Goal: Task Accomplishment & Management: Use online tool/utility

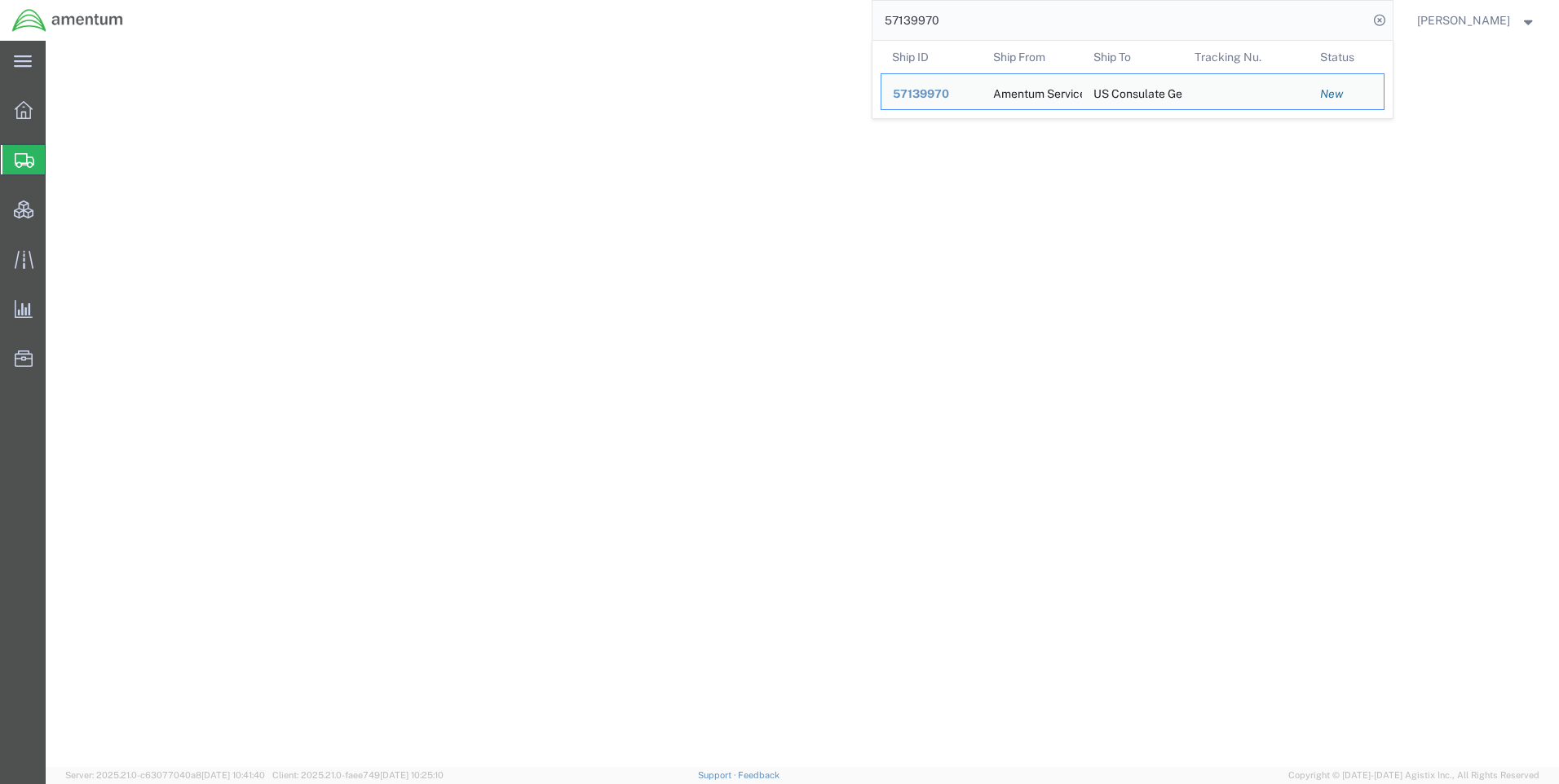
select select "42668"
select select "62011"
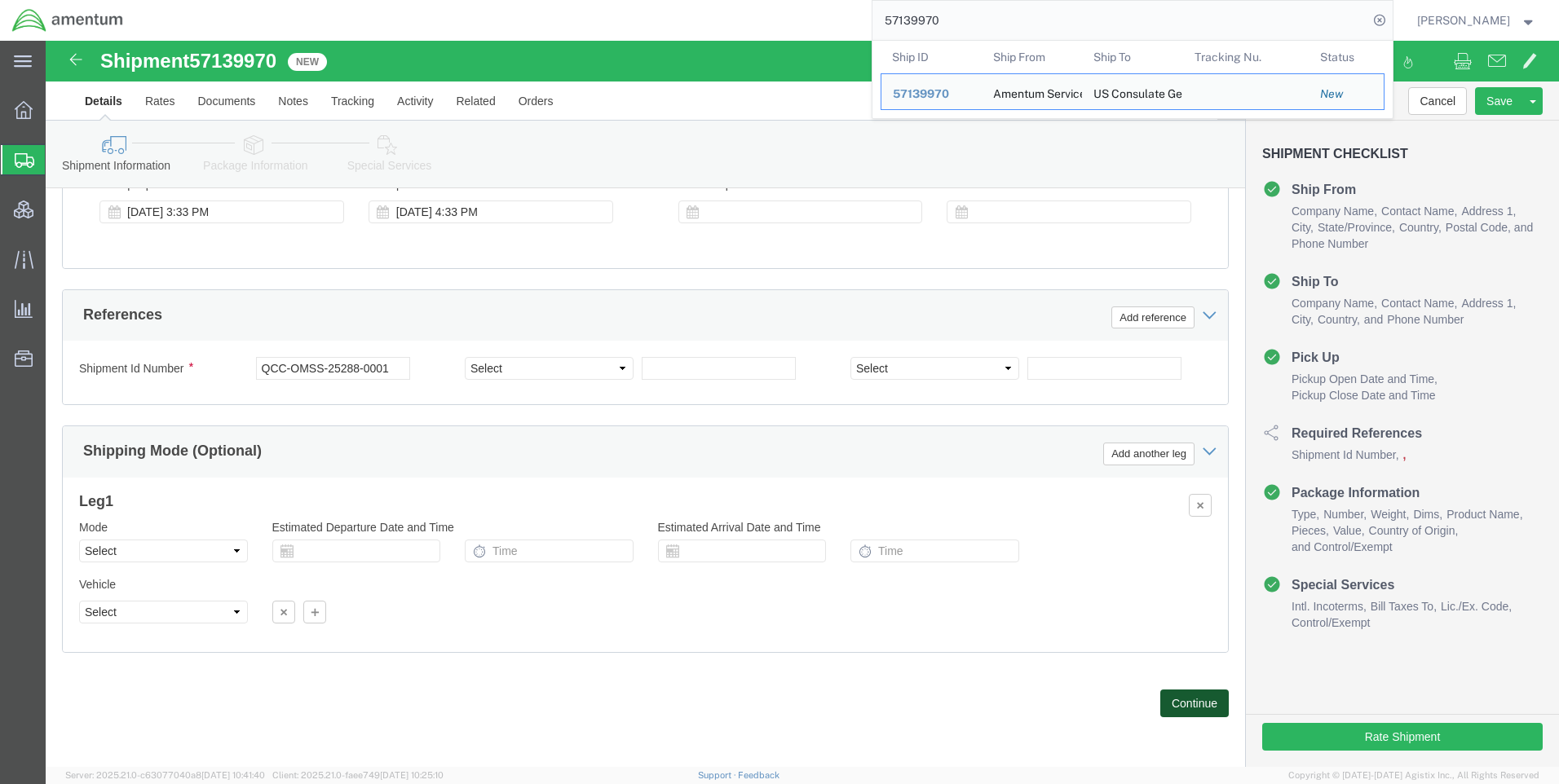
click button "Continue"
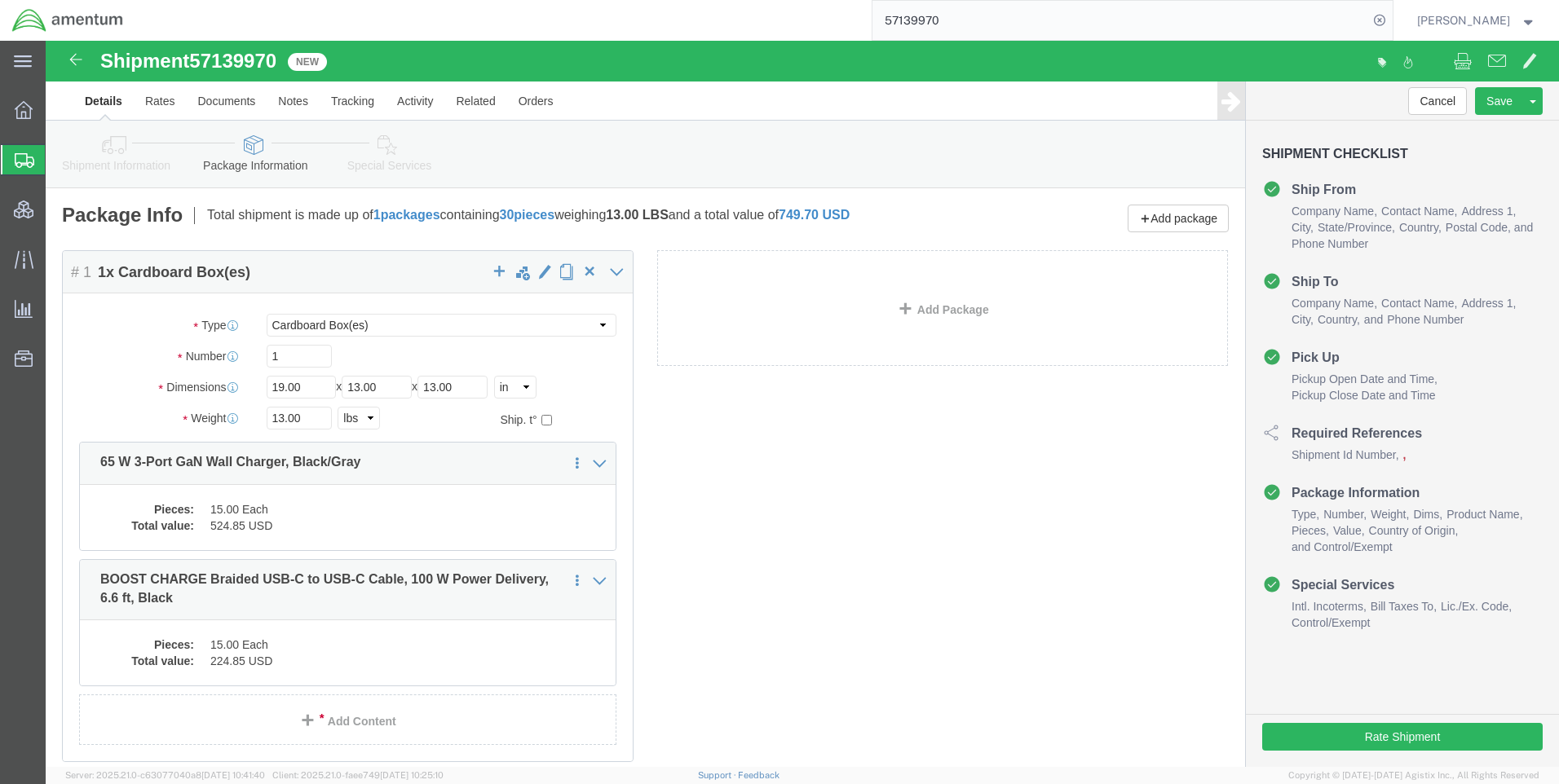
click icon
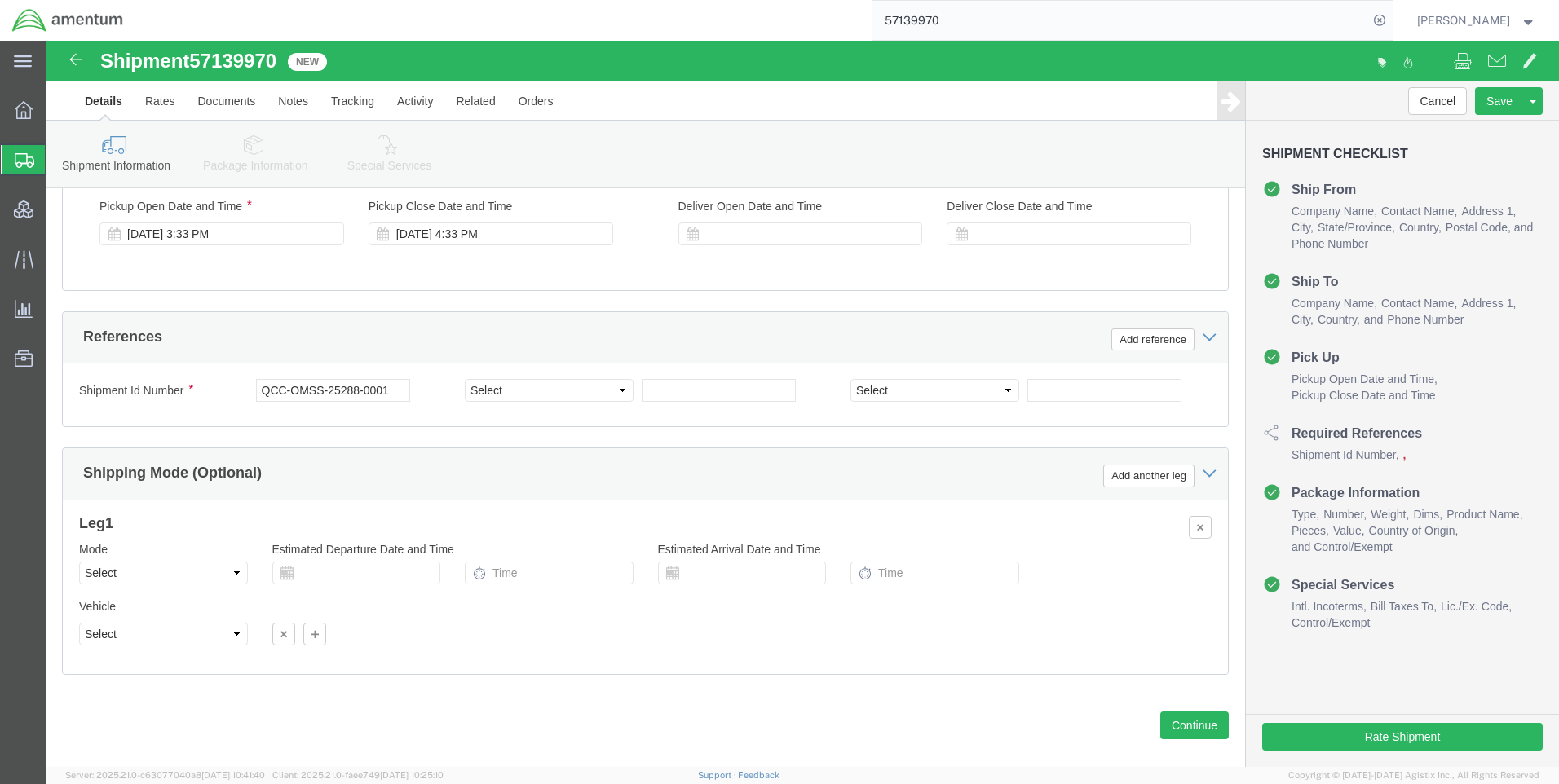
scroll to position [949, 0]
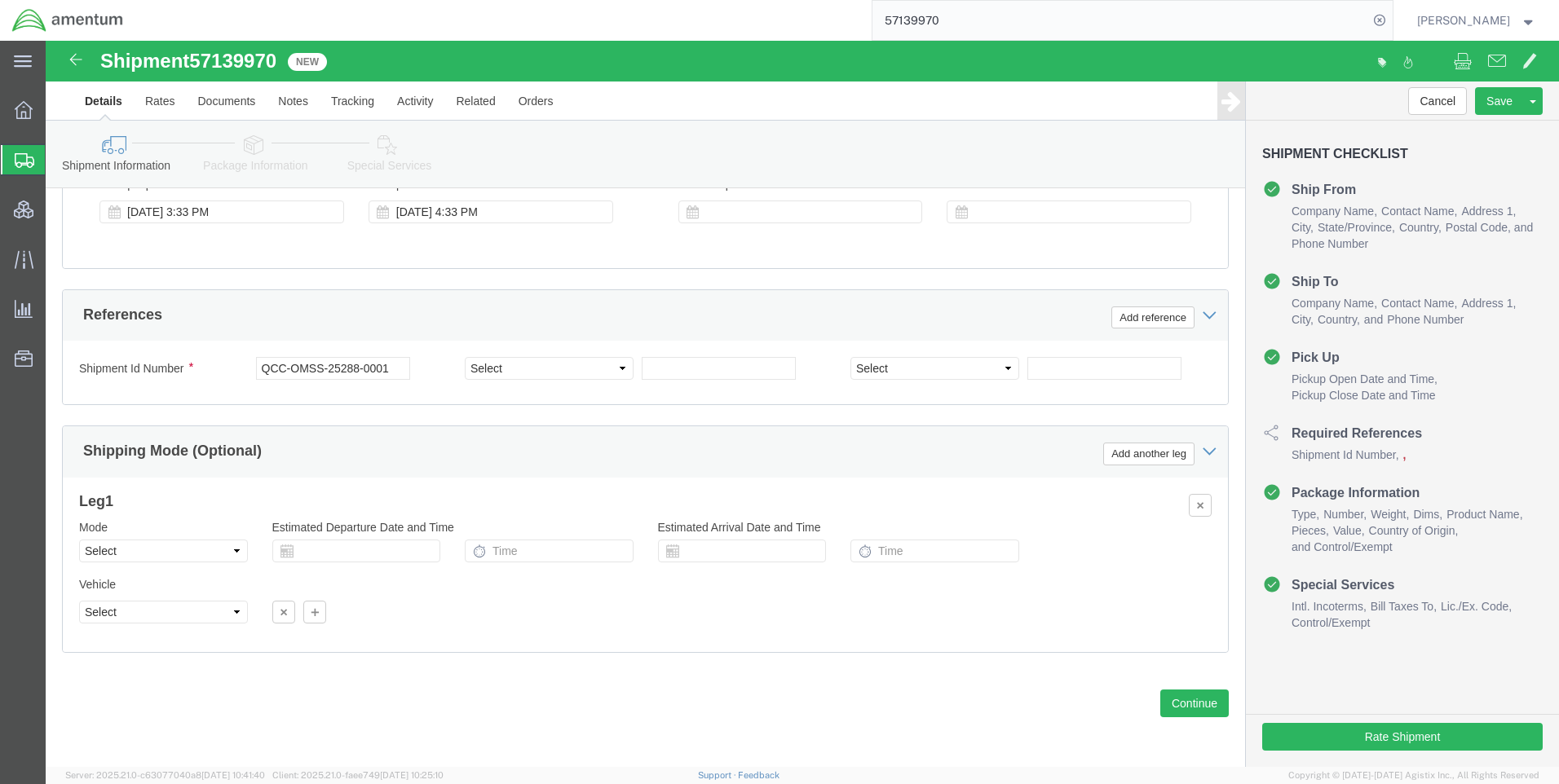
click icon
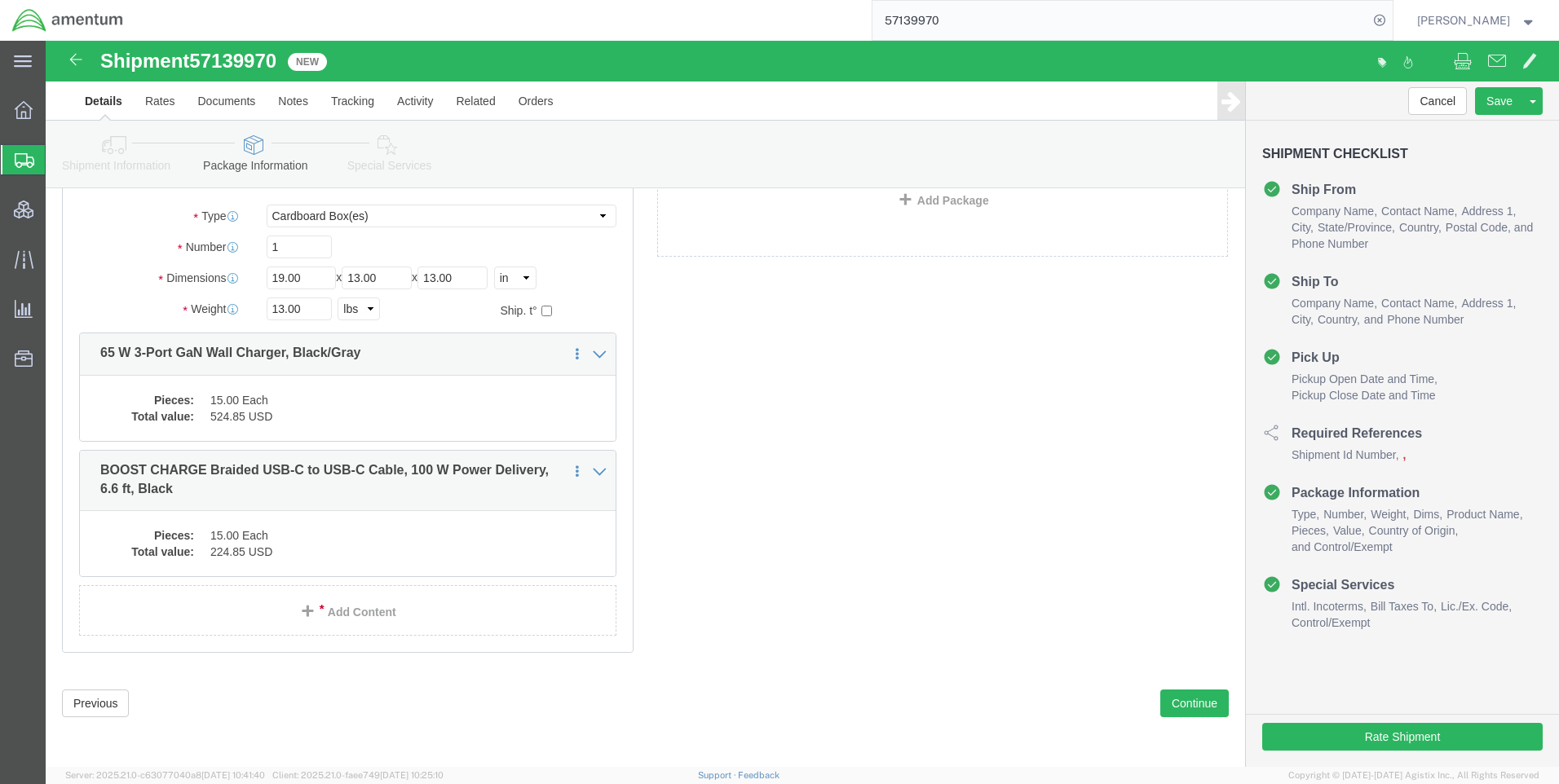
scroll to position [109, 0]
click icon
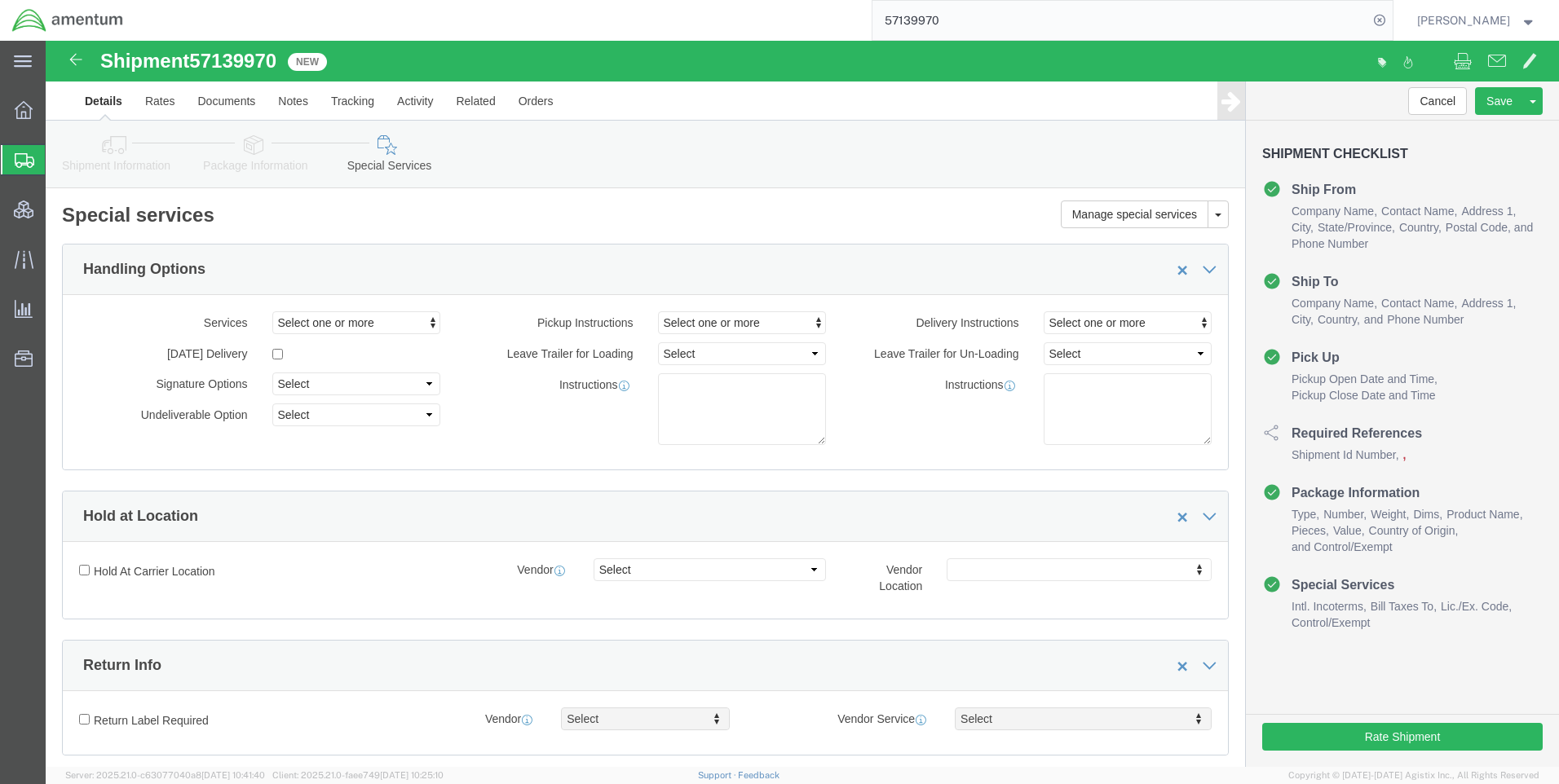
click span "57139970"
copy span "57139970"
click link "Package Information"
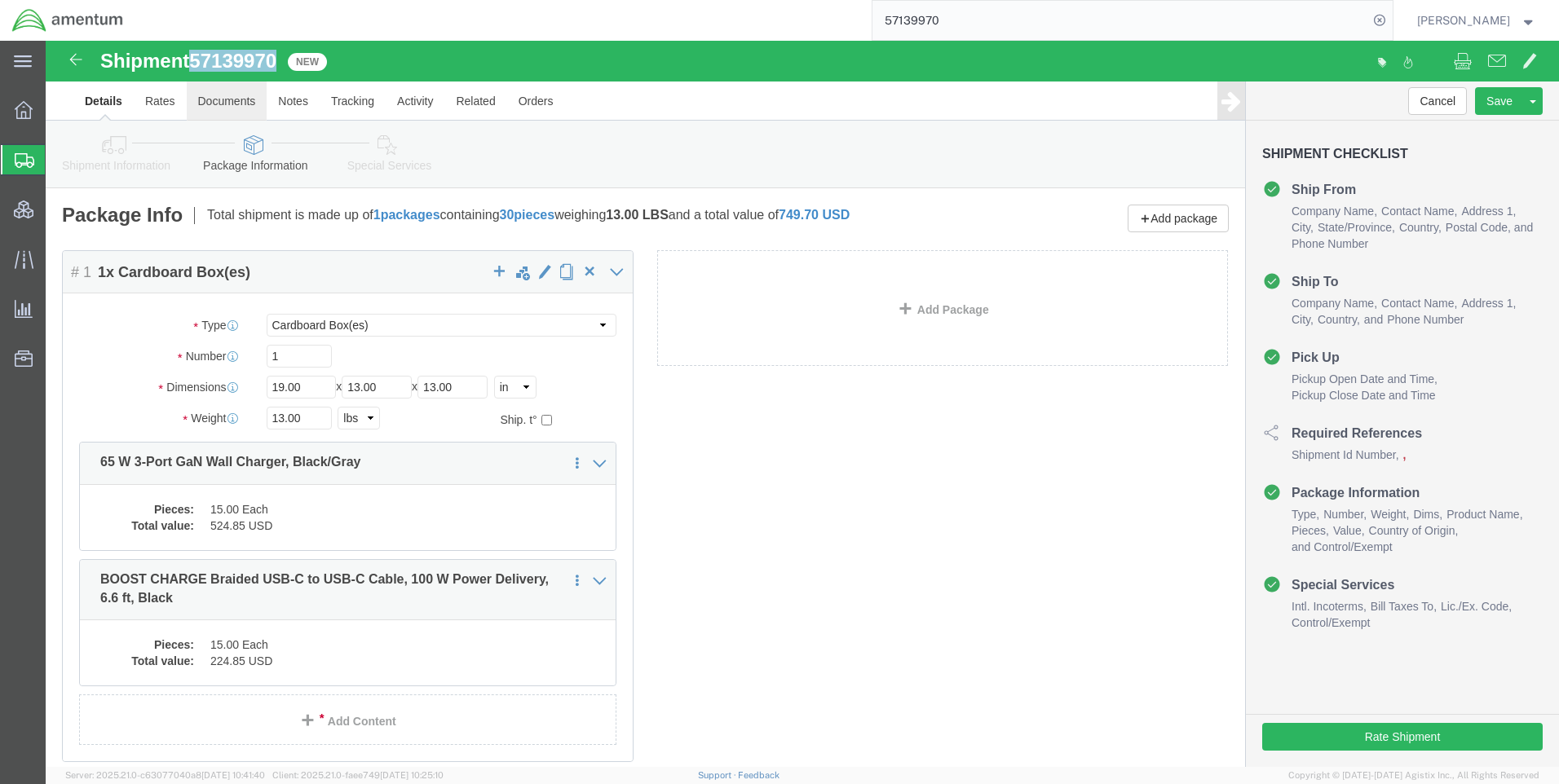
click link "Documents"
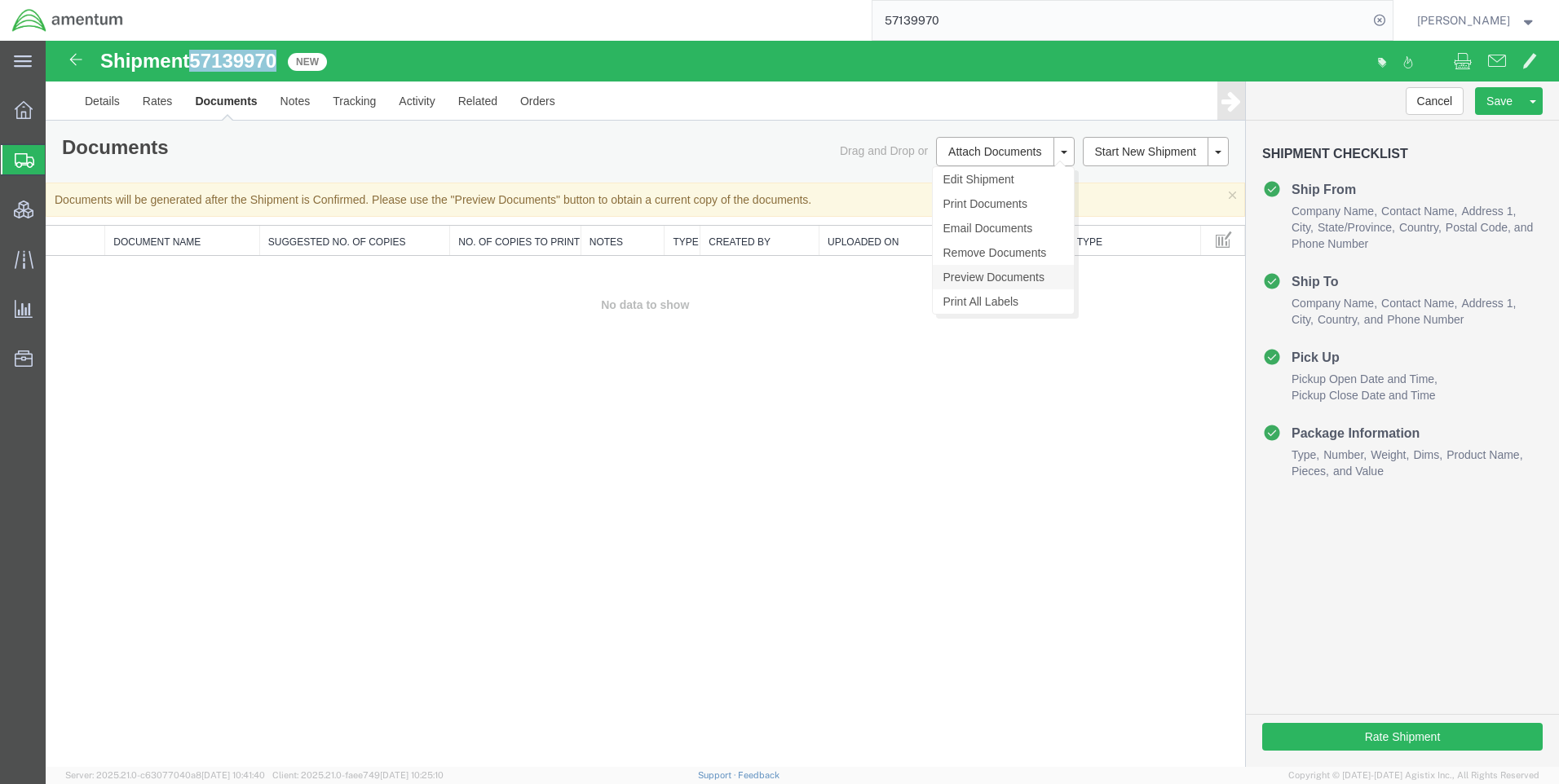
click at [988, 276] on link "Preview Documents" at bounding box center [1003, 277] width 141 height 25
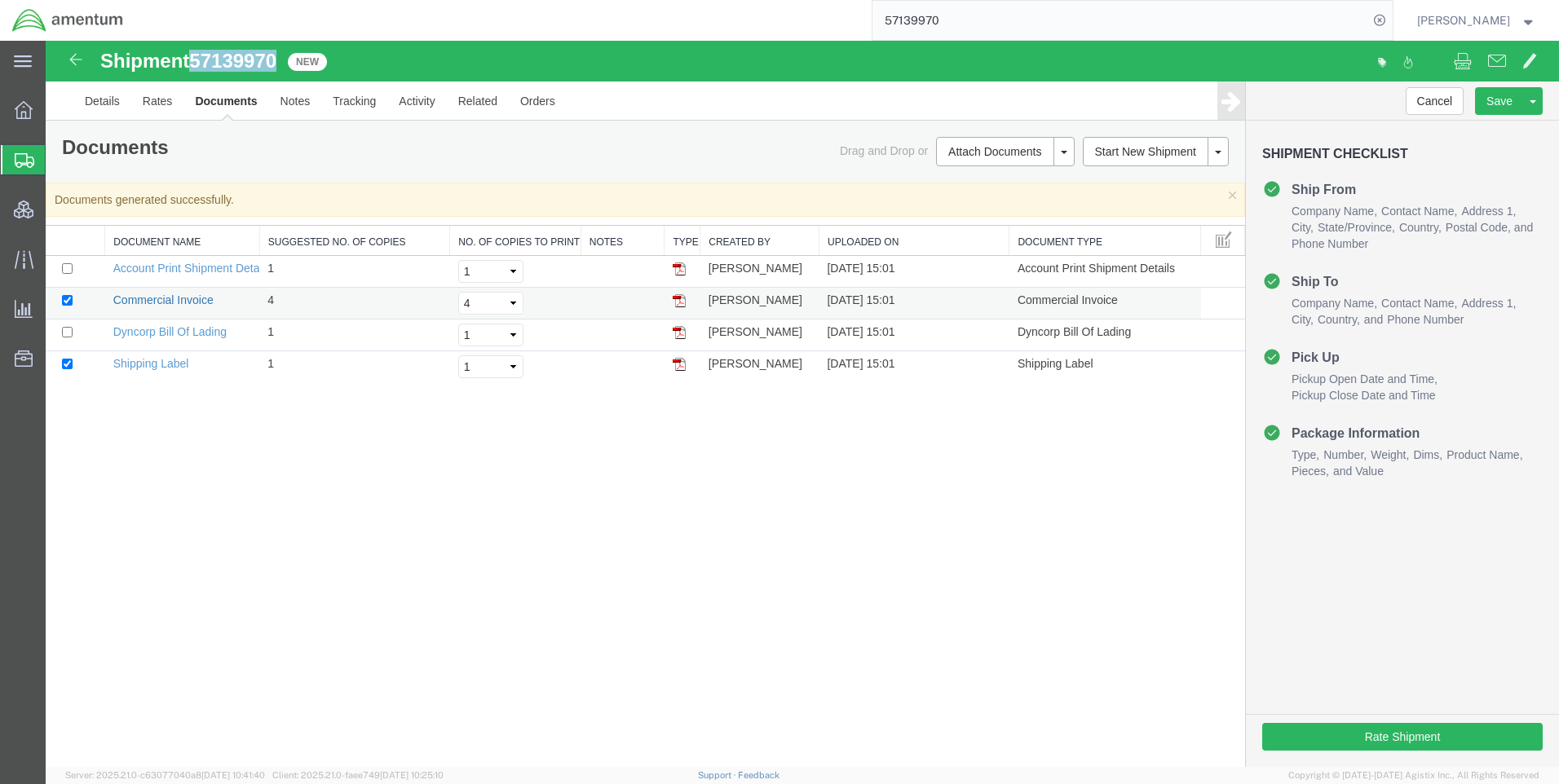
click at [153, 297] on link "Commercial Invoice" at bounding box center [164, 300] width 100 height 13
click at [95, 100] on link "Details" at bounding box center [102, 101] width 58 height 39
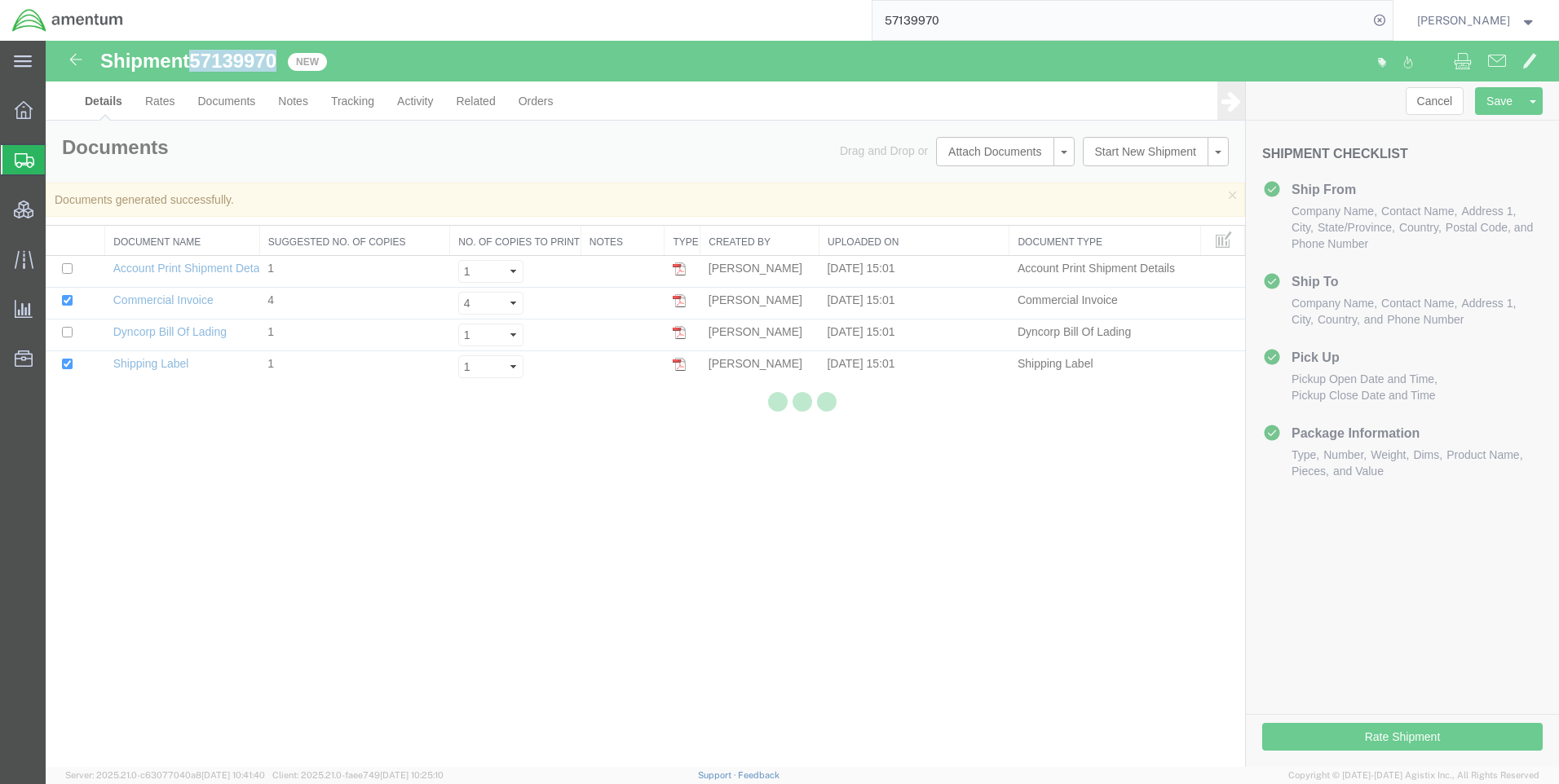
select select "42668"
select select "62011"
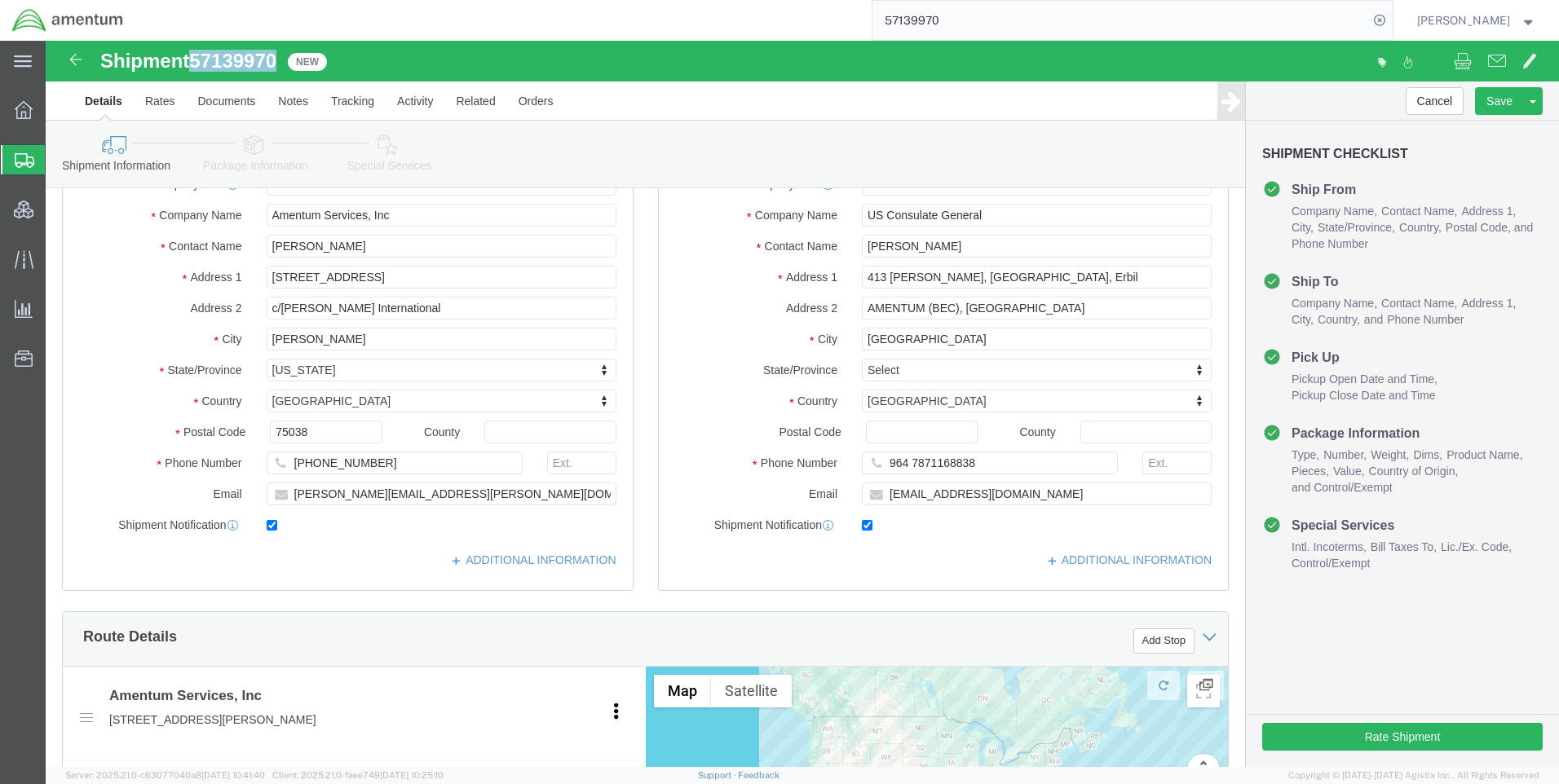
scroll to position [53, 0]
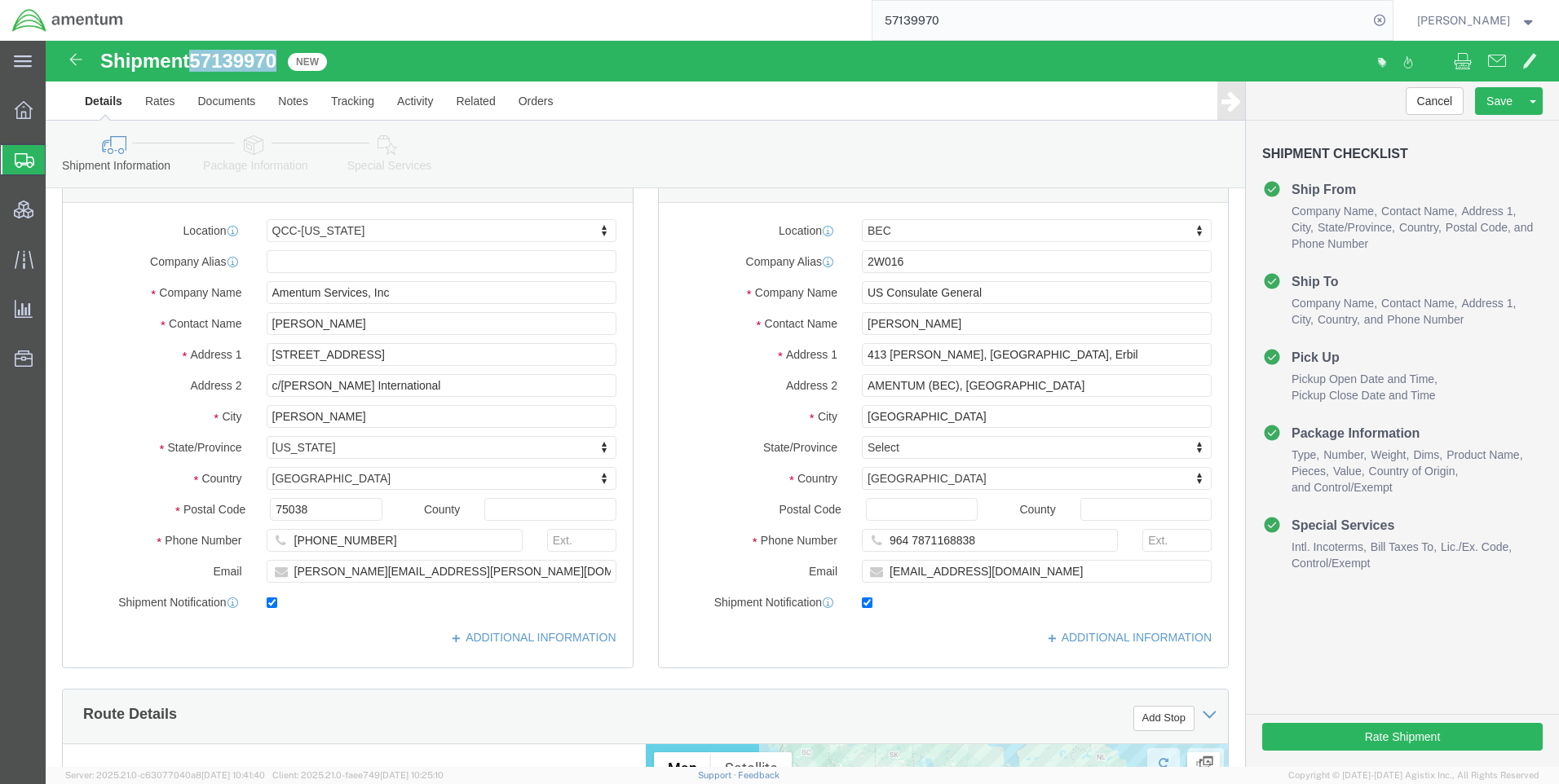
click icon
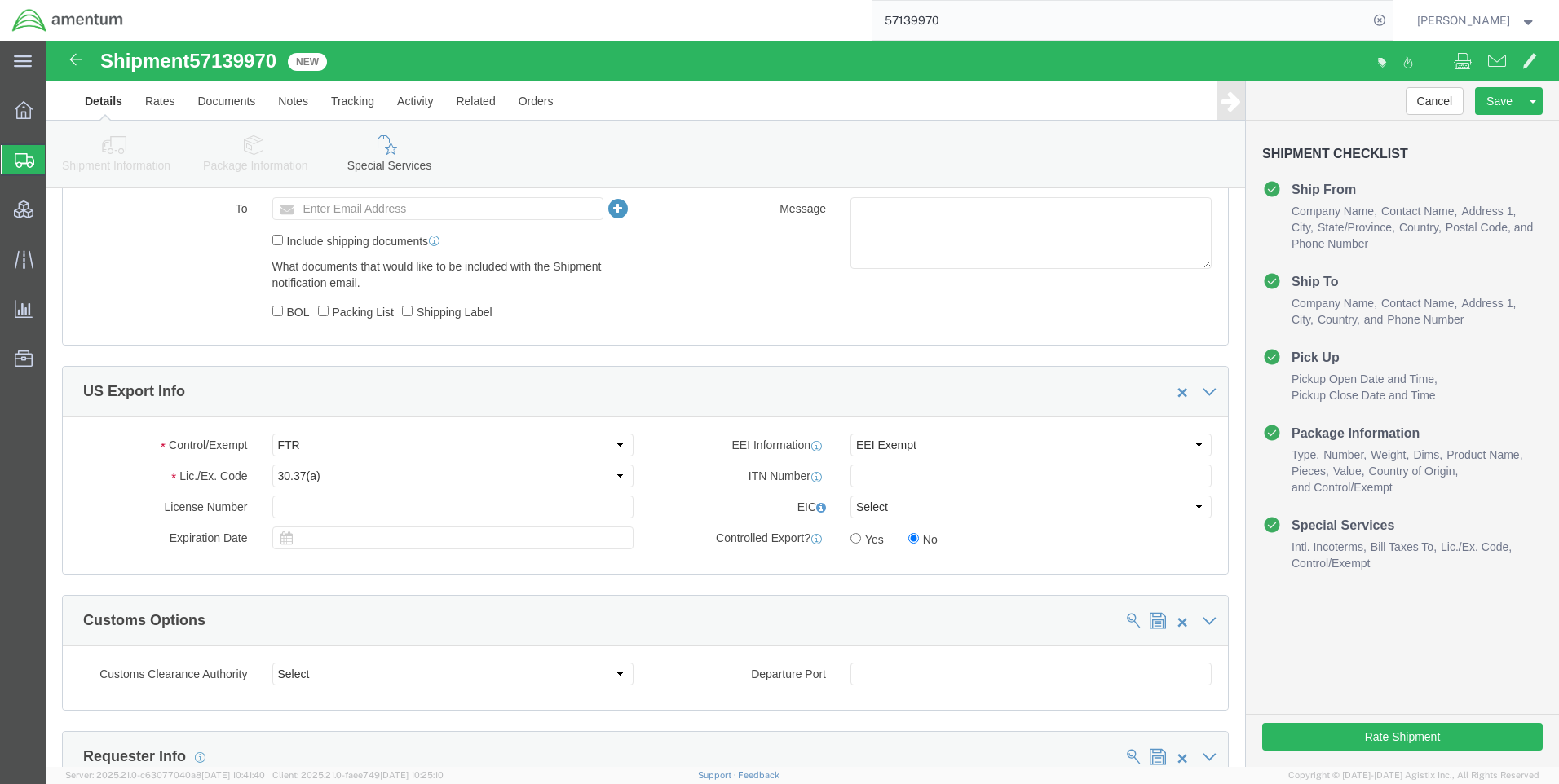
scroll to position [1141, 0]
click select "Select AES-Direct EEI Carrier File EEI EEI Exempt"
click button "Rate Shipment"
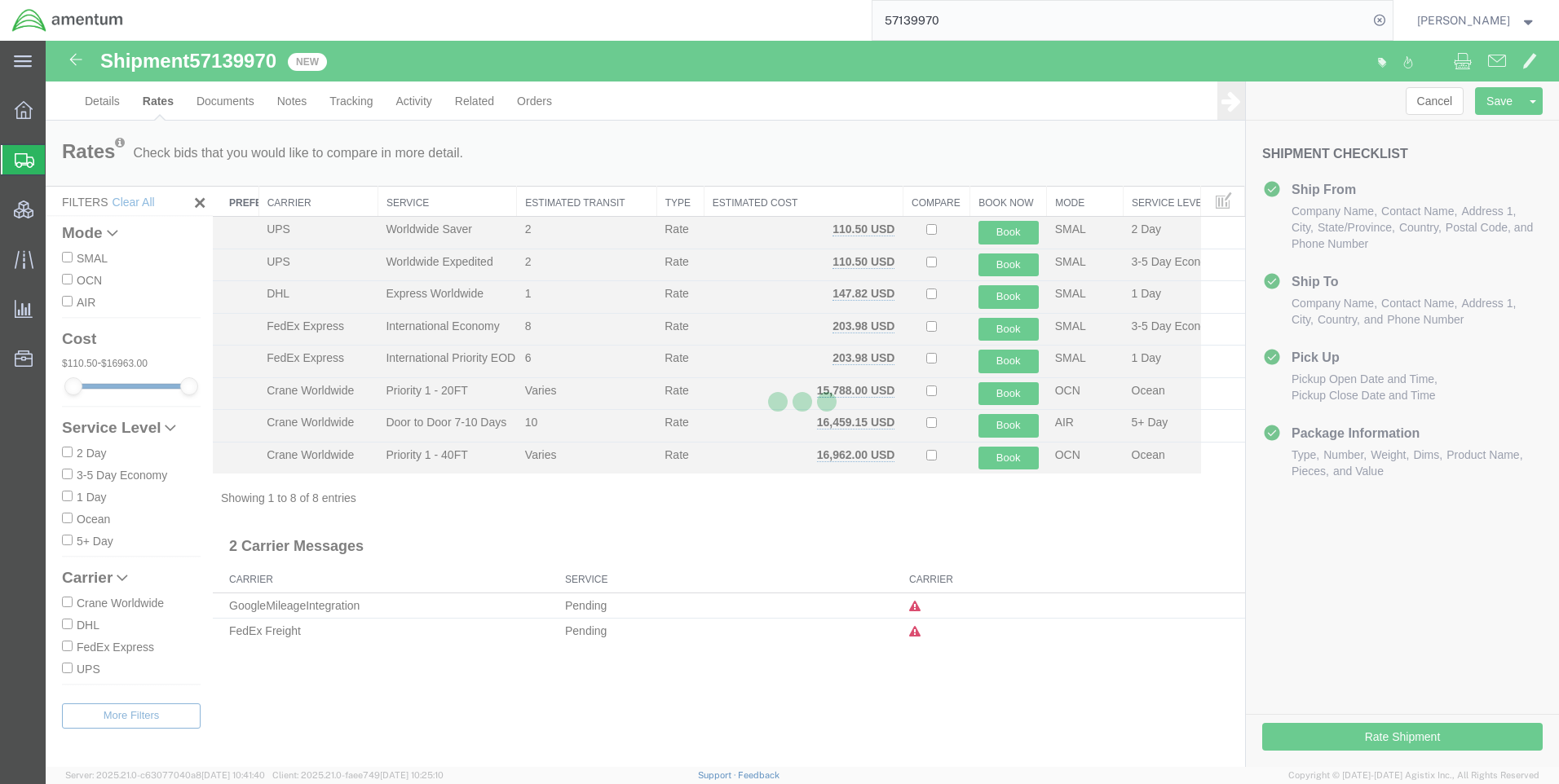
scroll to position [0, 0]
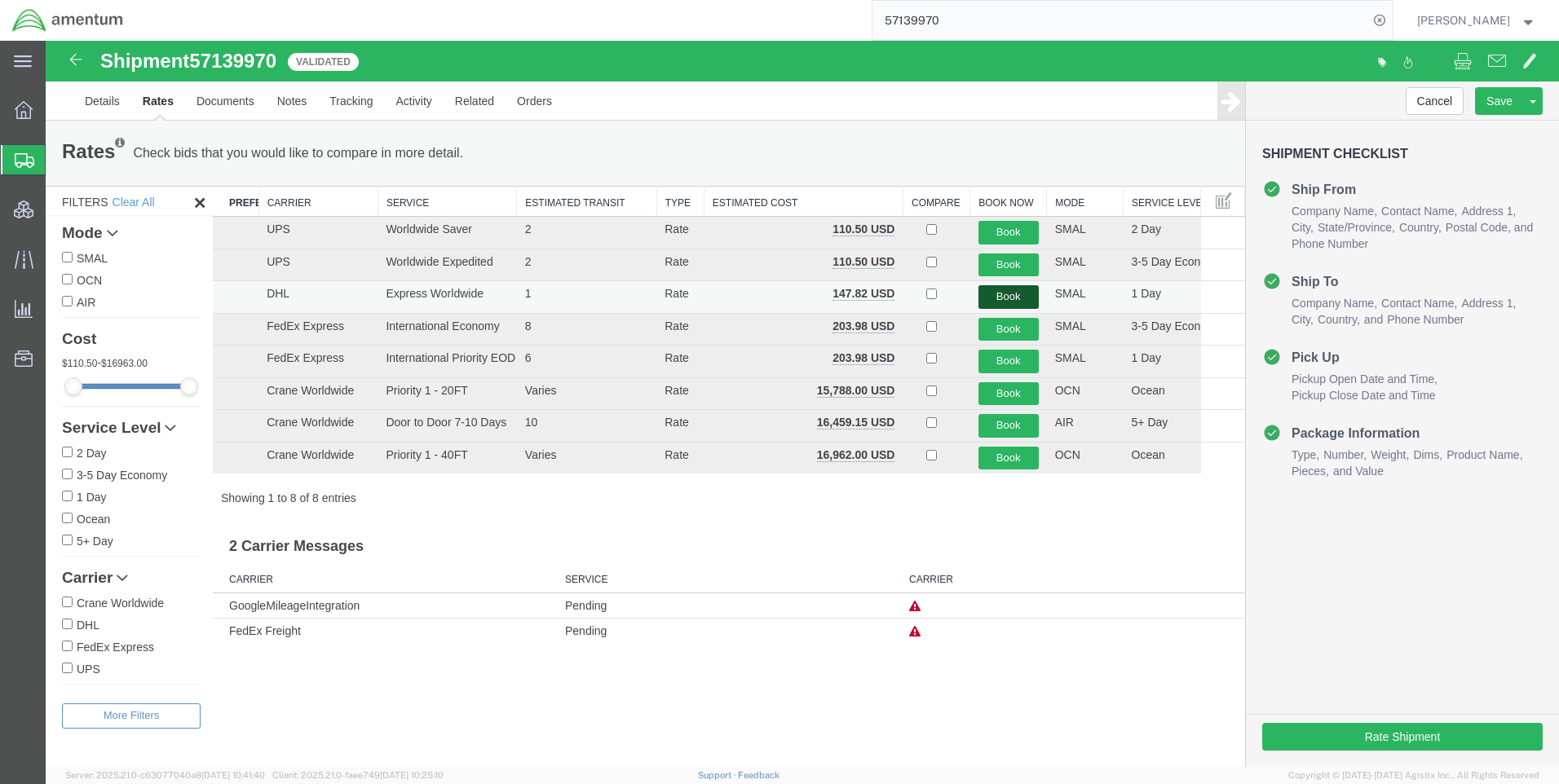
click at [1009, 290] on button "Book" at bounding box center [1008, 297] width 60 height 24
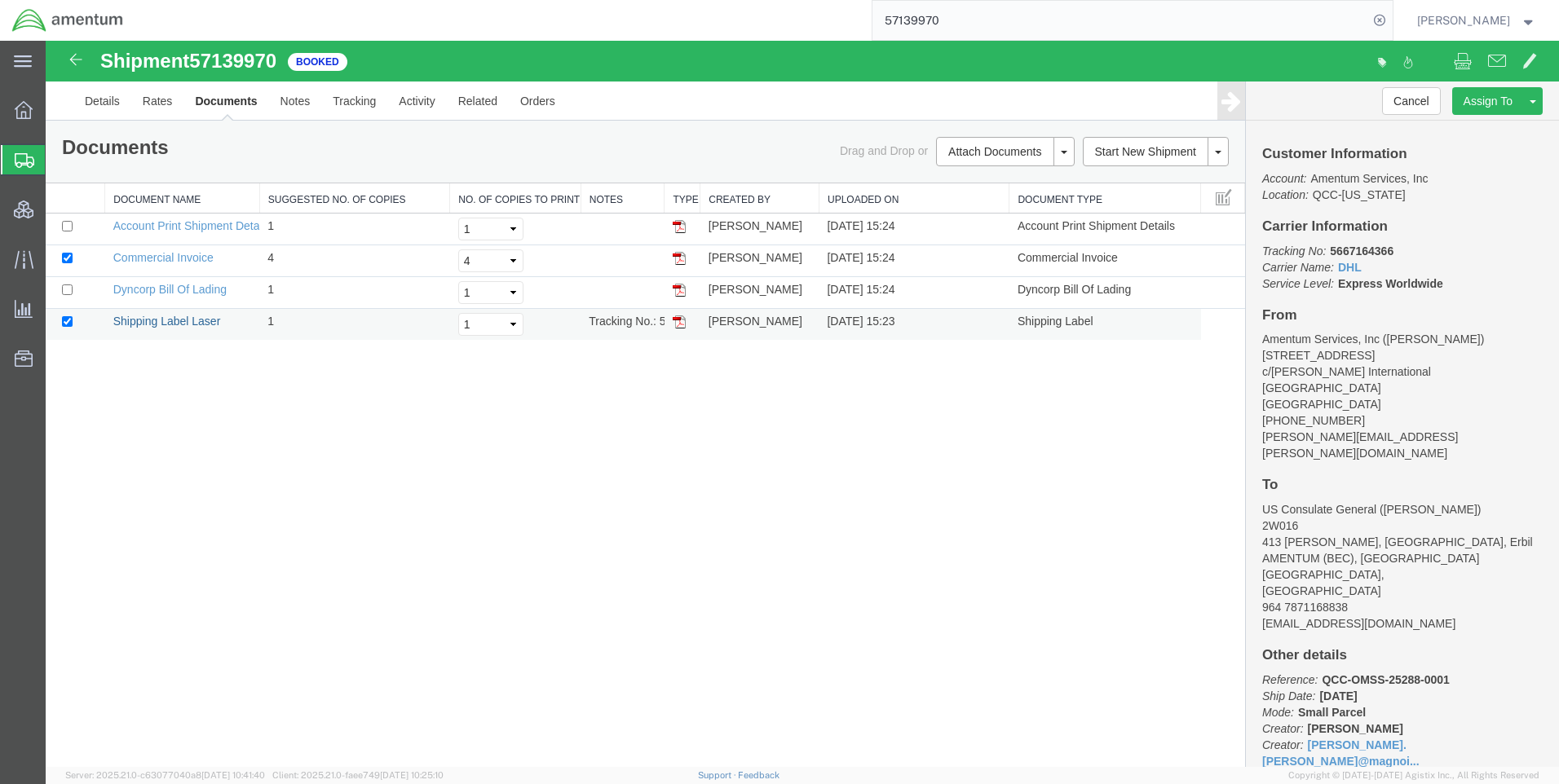
drag, startPoint x: 155, startPoint y: 326, endPoint x: 162, endPoint y: 330, distance: 8.1
click at [155, 326] on link "Shipping Label Laser" at bounding box center [167, 321] width 108 height 13
click at [158, 257] on link "Commercial Invoice" at bounding box center [164, 257] width 100 height 13
click at [1386, 22] on icon at bounding box center [1380, 21] width 23 height 23
click at [1390, 13] on icon at bounding box center [1380, 21] width 23 height 23
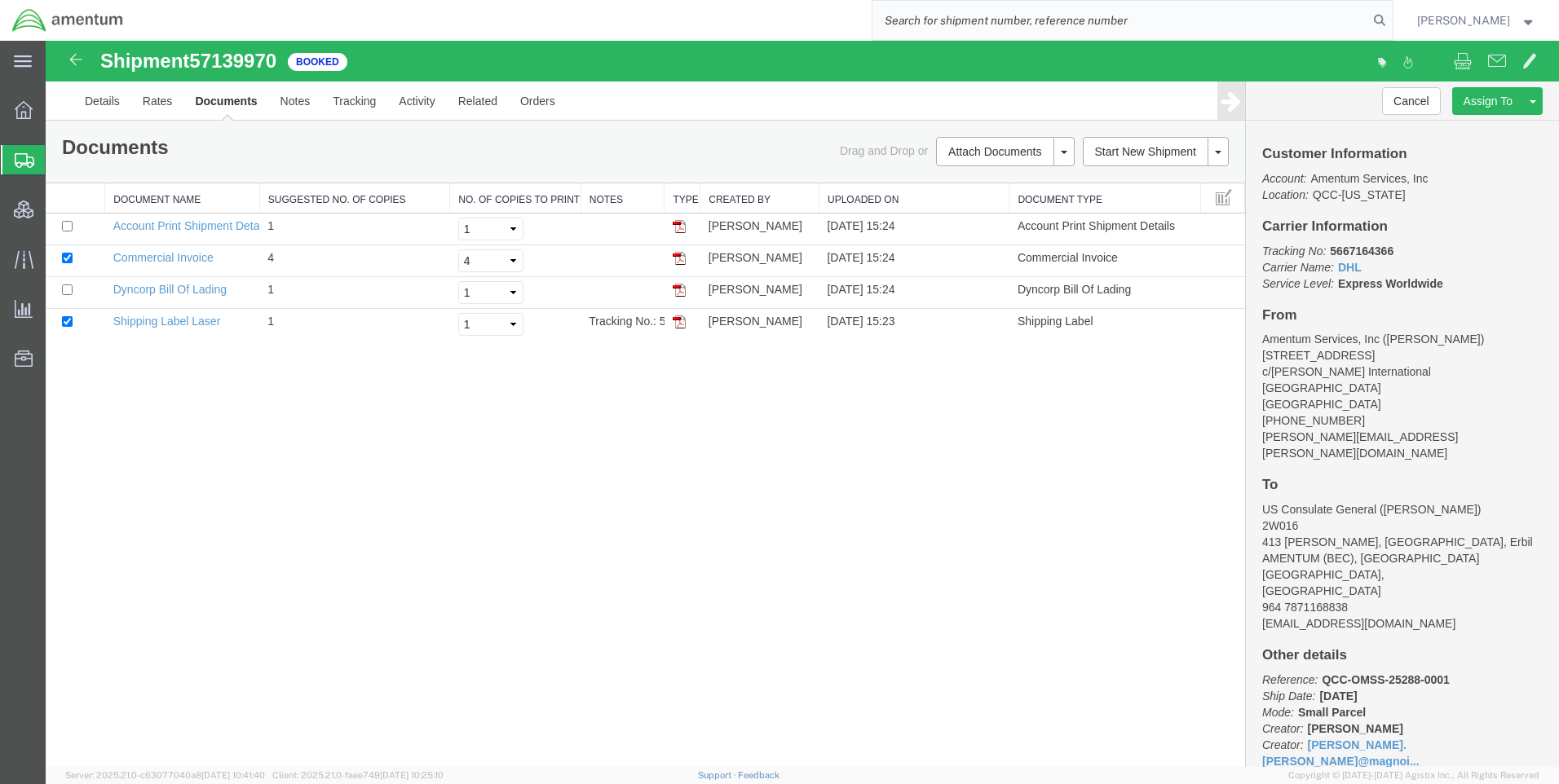
paste input "DCO-25288-169515"
type input "DCO-25288-169515"
click at [1387, 19] on icon at bounding box center [1380, 21] width 23 height 23
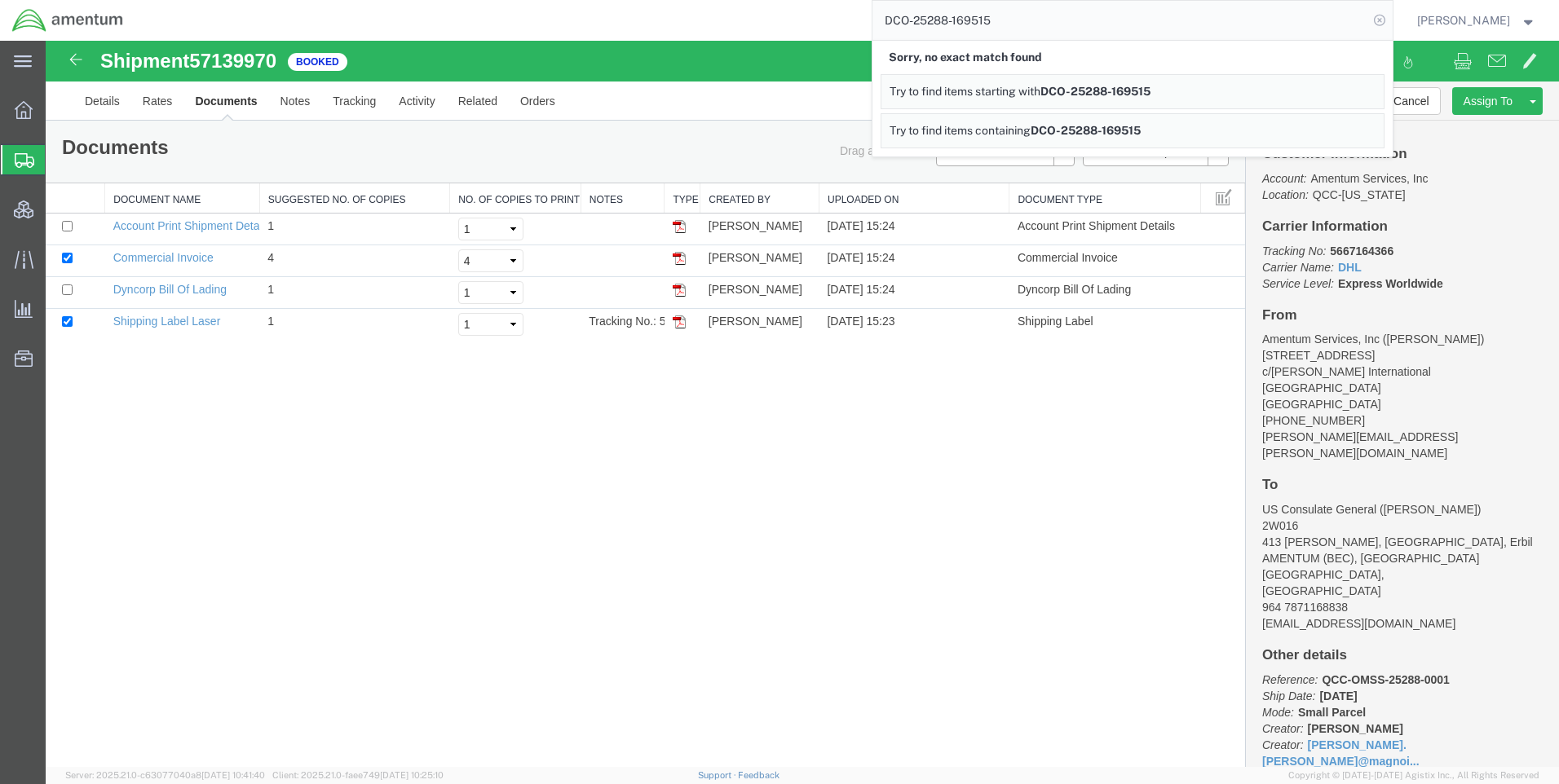
click at [1390, 25] on icon at bounding box center [1380, 21] width 23 height 23
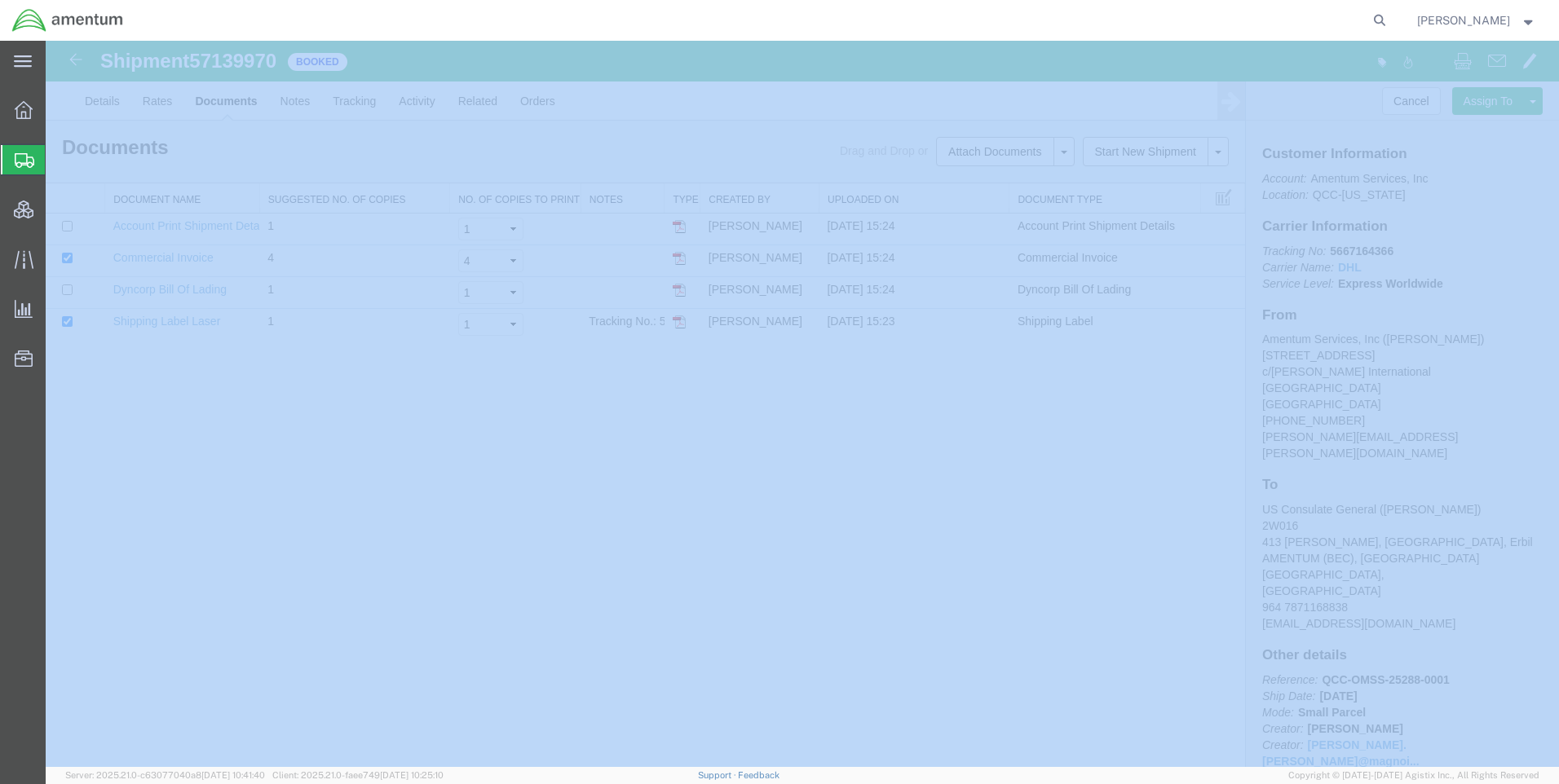
click at [1390, 24] on icon at bounding box center [1380, 21] width 23 height 23
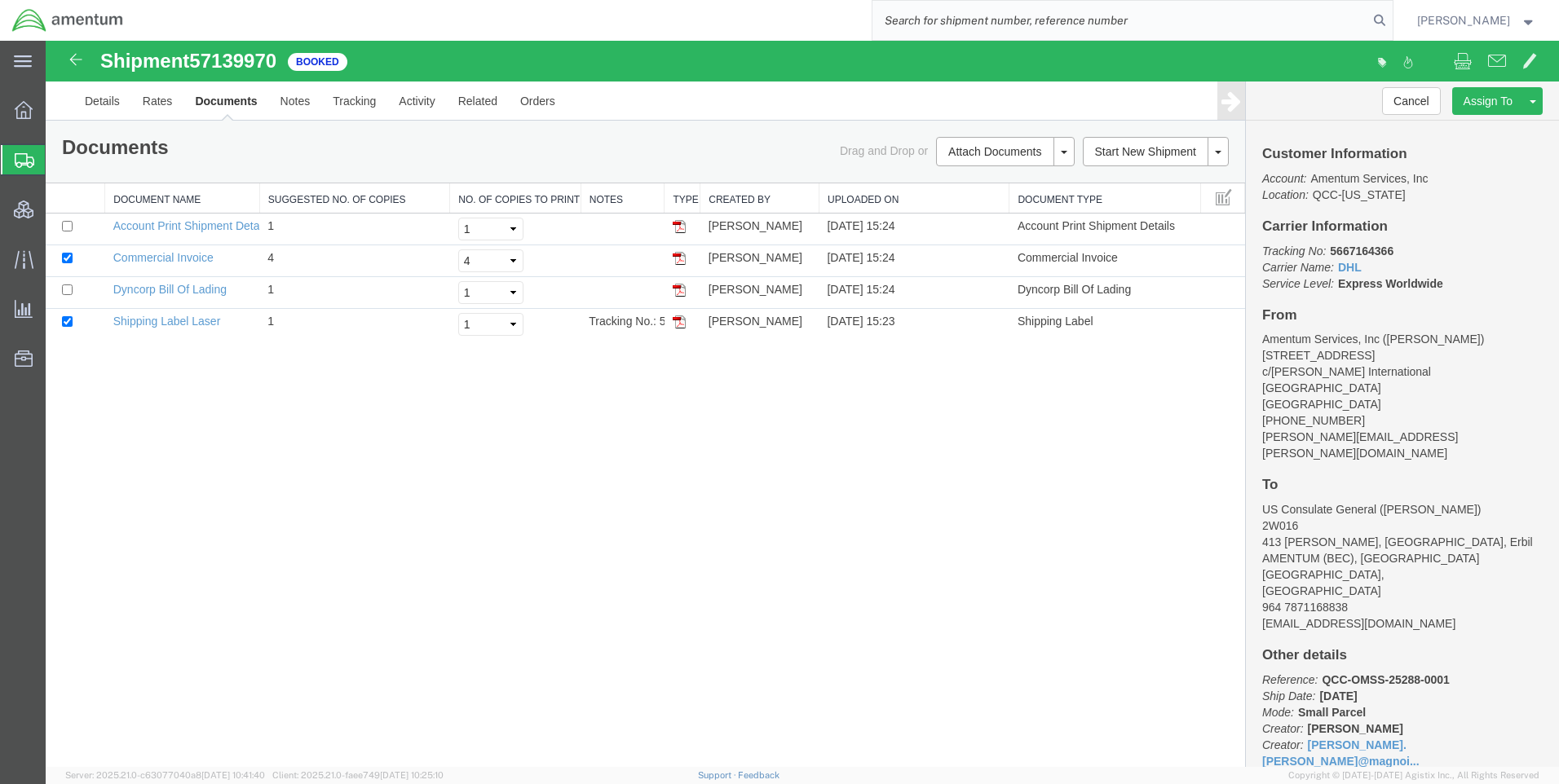
paste input "DCO-25288-169515"
type input "DCO-25288-169515"
click at [1390, 22] on icon at bounding box center [1380, 21] width 23 height 23
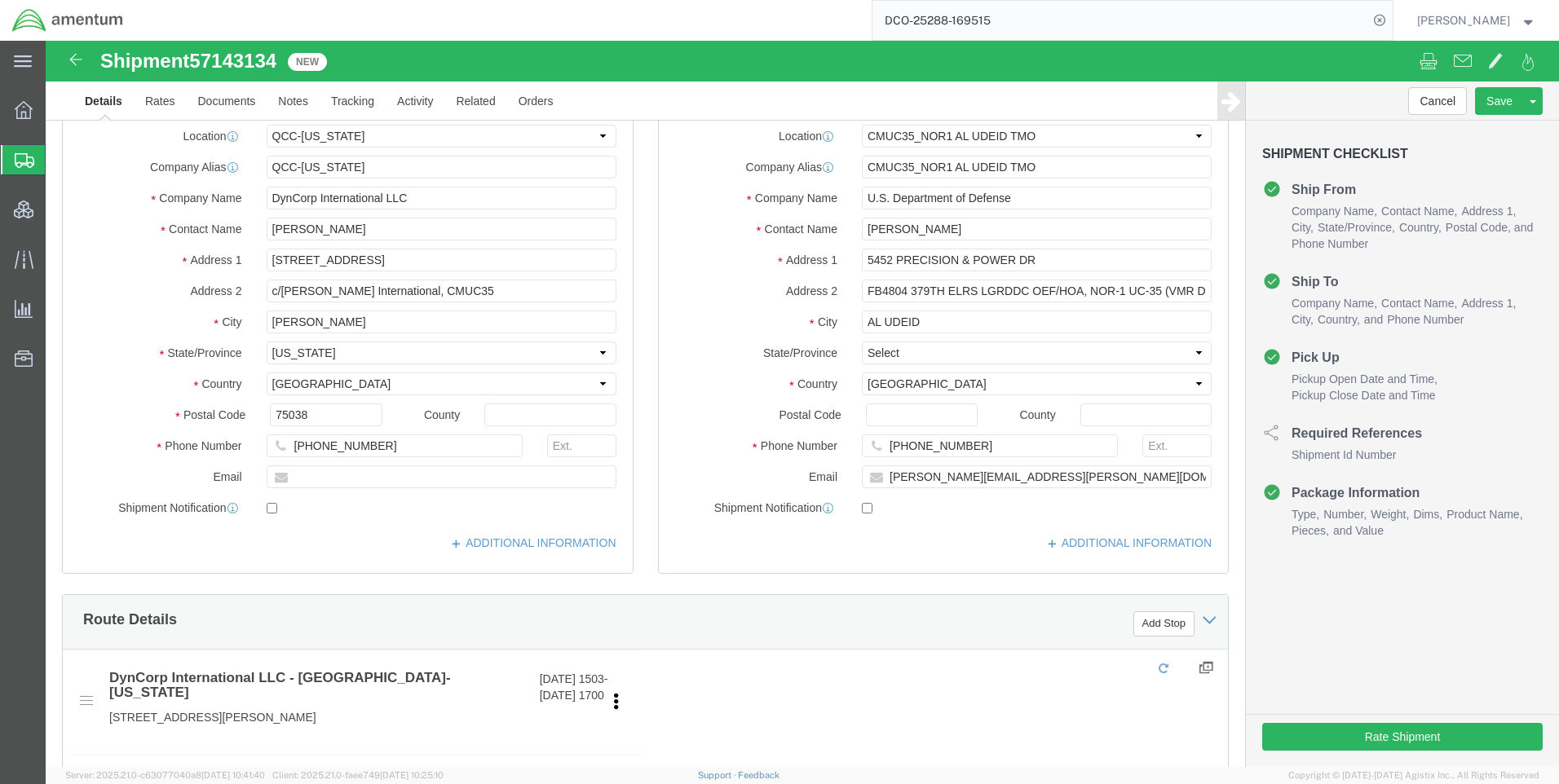
select select "42668"
select select "42657"
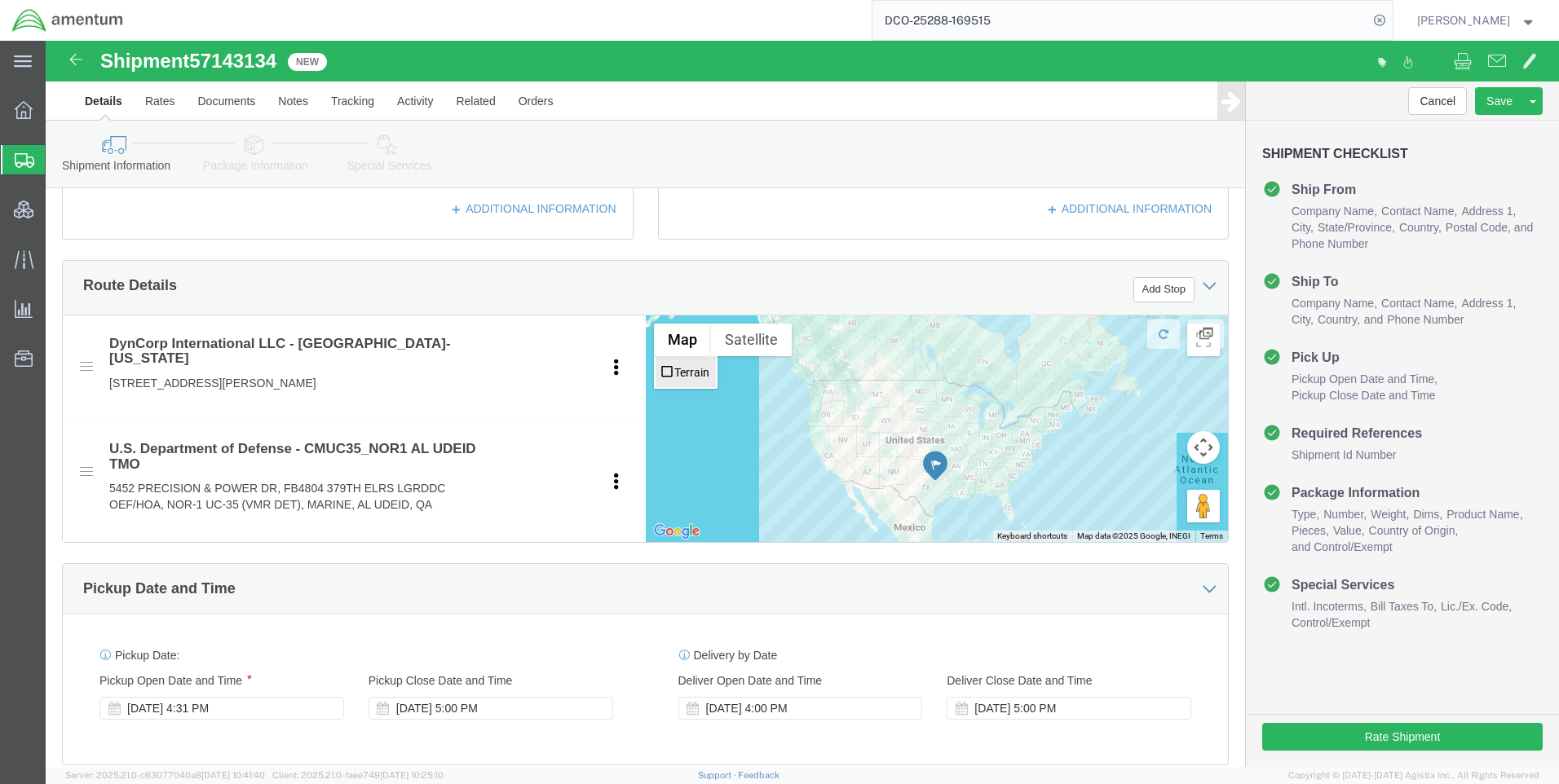
scroll to position [489, 0]
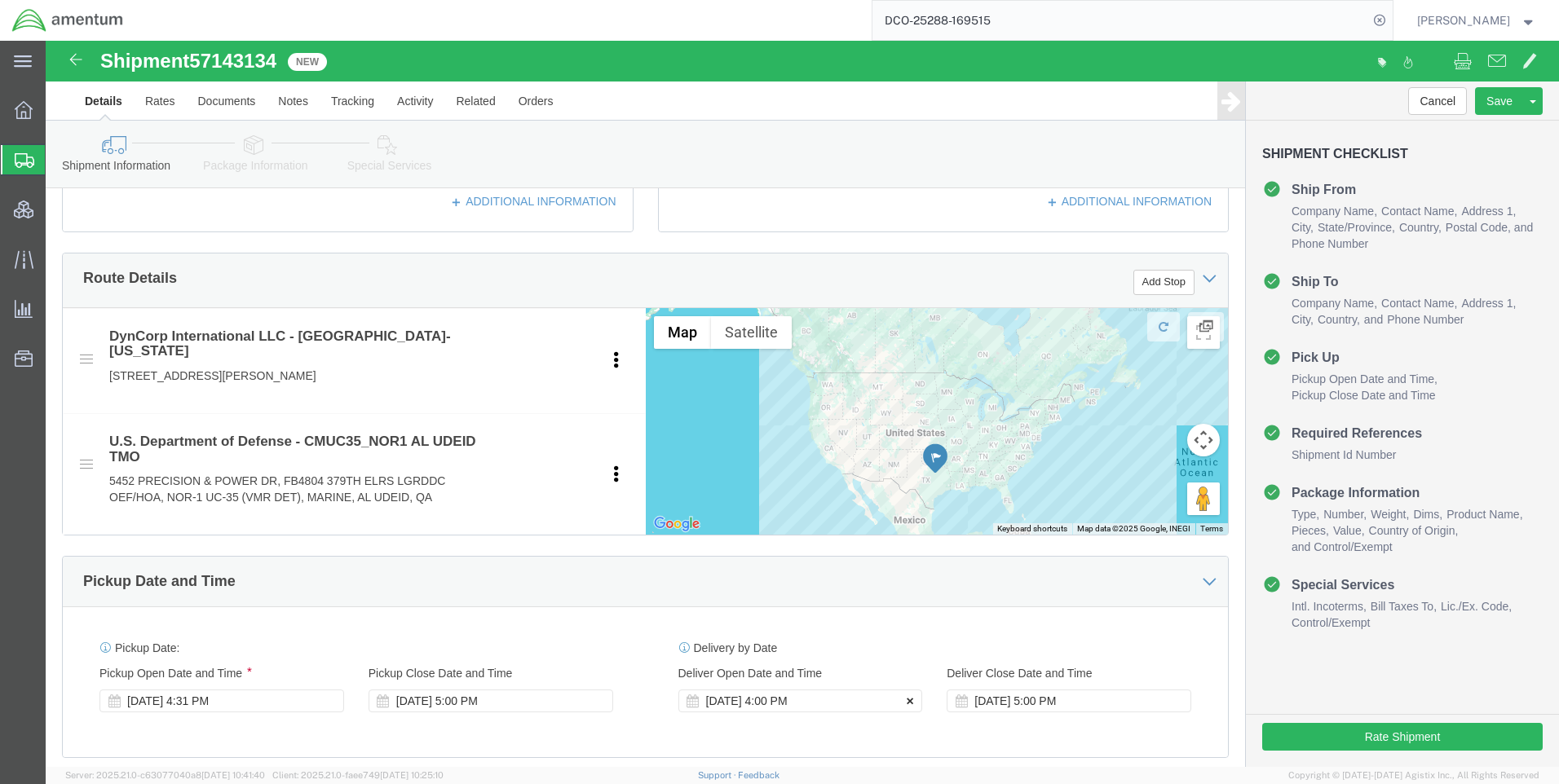
click button
click icon
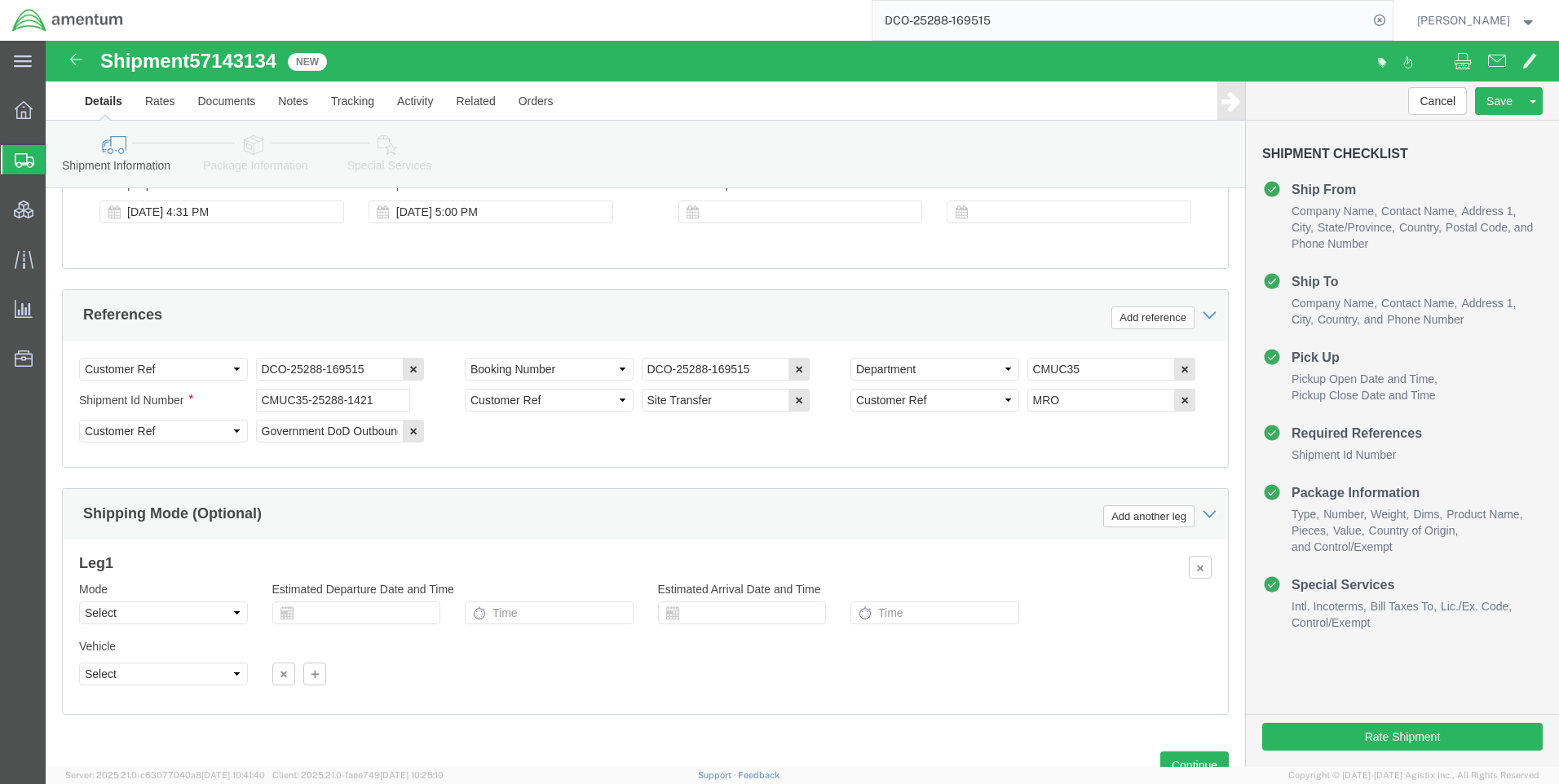
scroll to position [1041, 0]
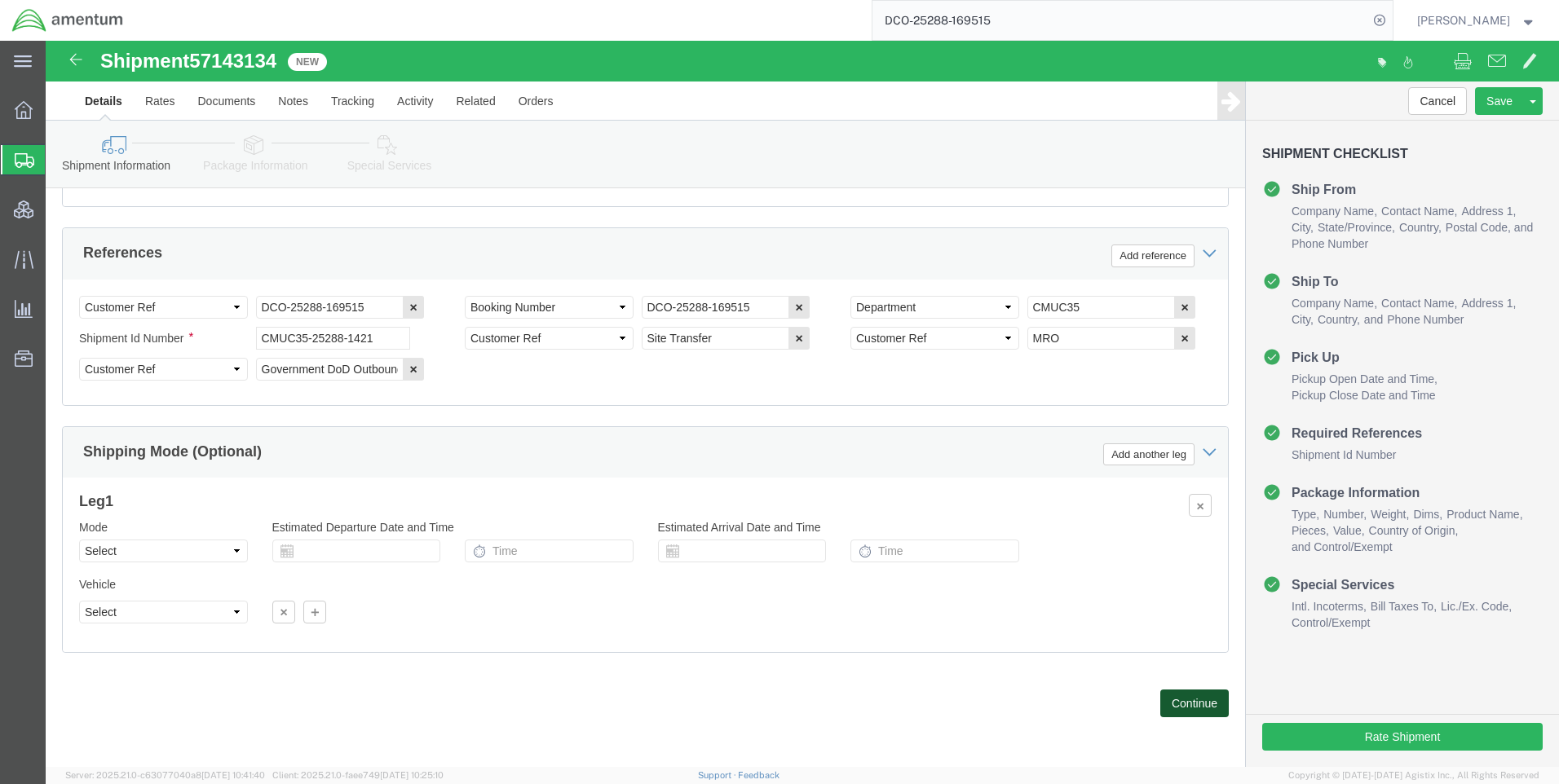
click button "Continue"
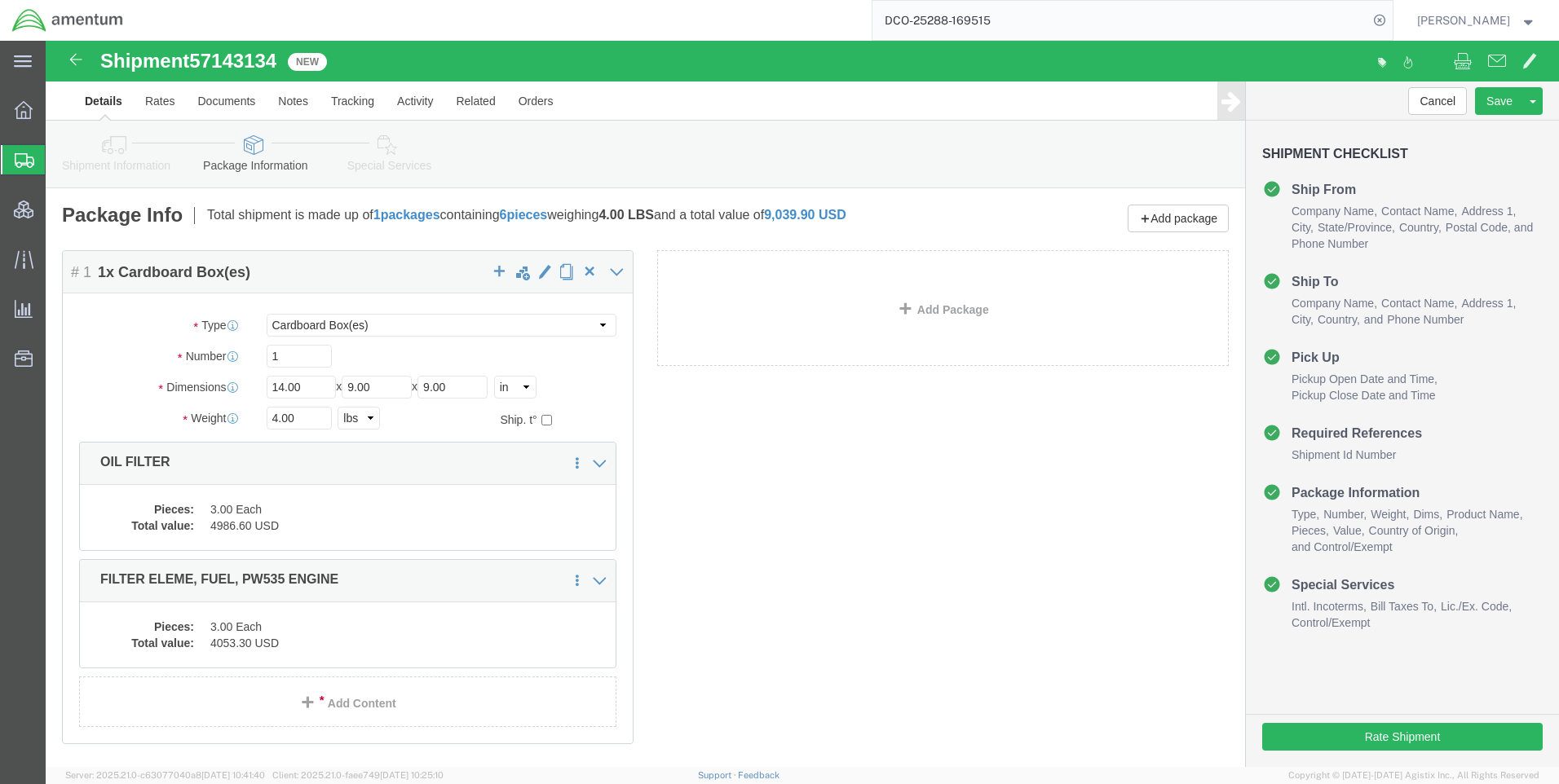
click link "Special Services"
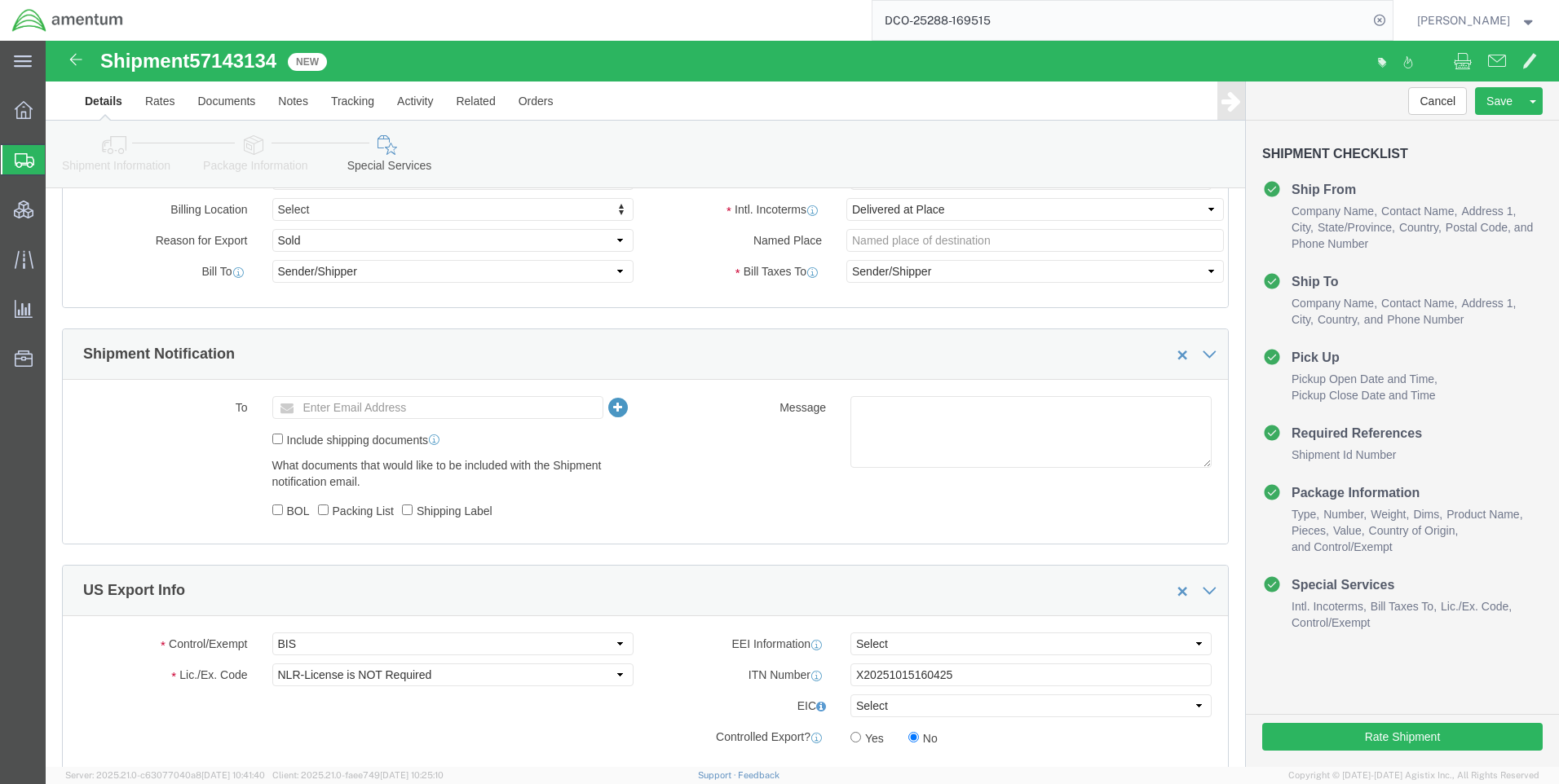
scroll to position [1059, 0]
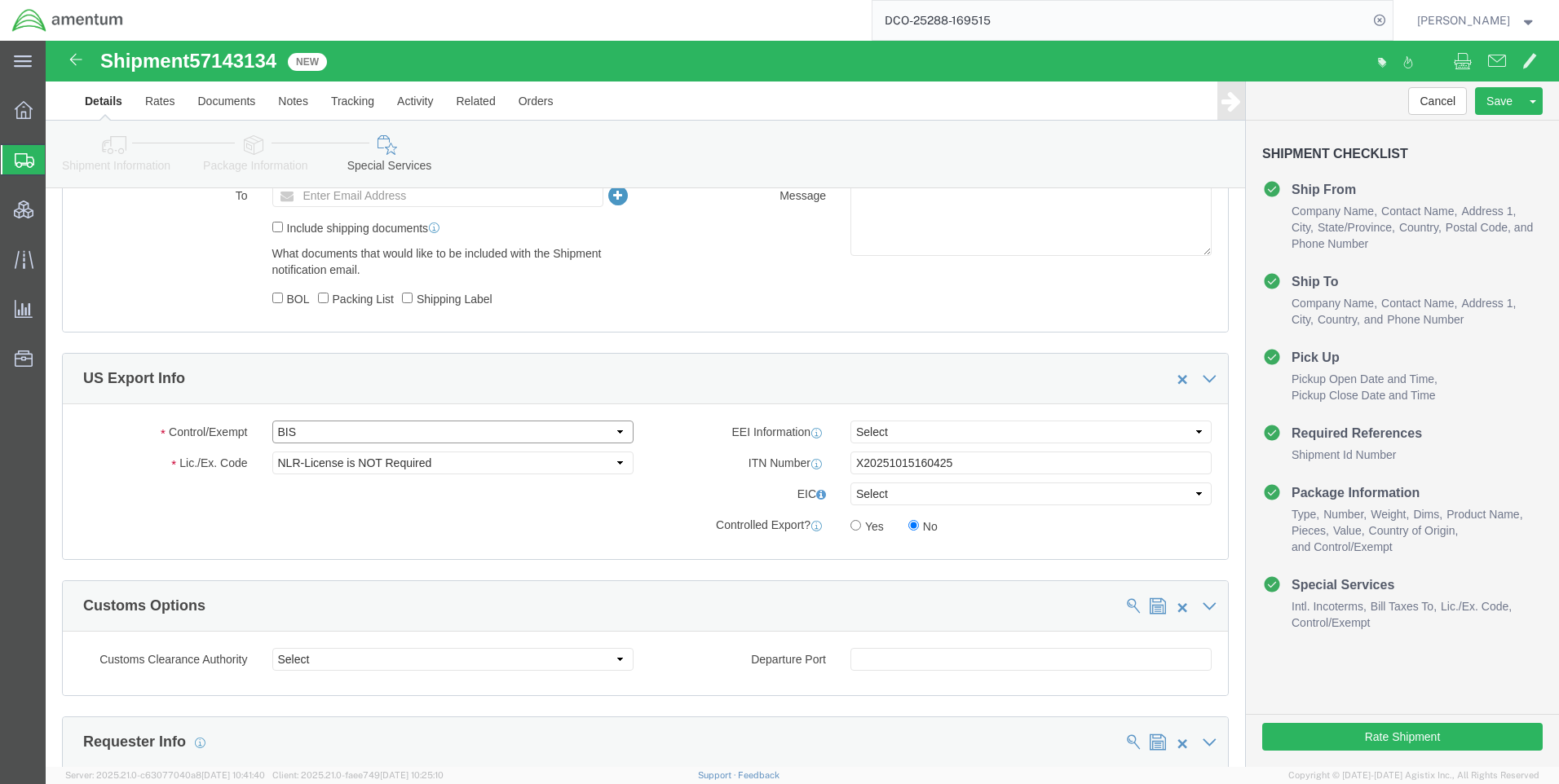
click select "Select ATF BIS DEA EPA FDA FTR ITAR OFAC Other (OPA)"
select select "BIS"
click select "Select ATF BIS DEA EPA FDA FTR ITAR OFAC Other (OPA)"
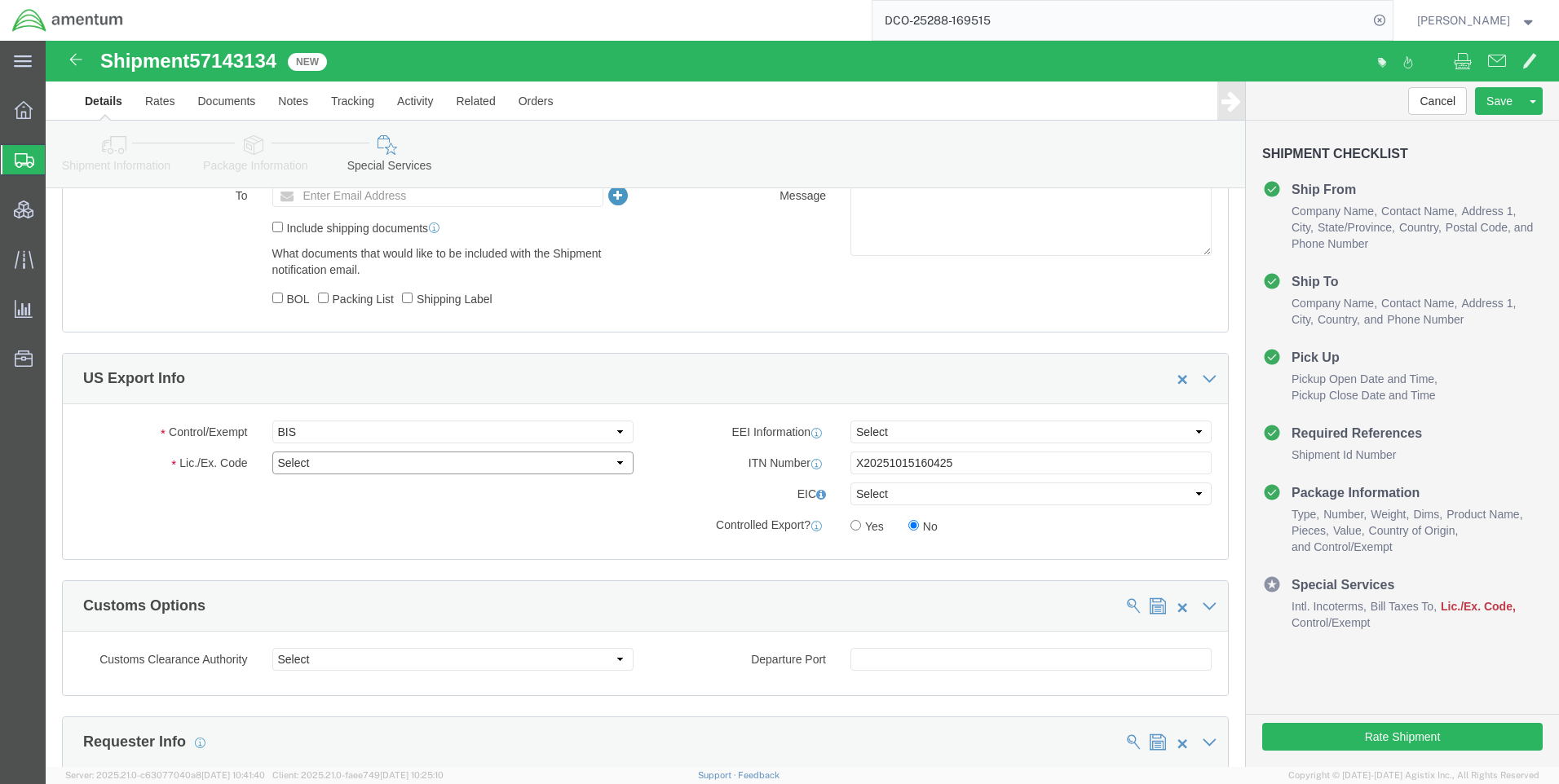
click select "Select AGR-Agricultural APP-Computers APR-Additional Permissive Exports AVS-Air…"
select select "NLR"
click select "Select AGR-Agricultural APP-Computers APR-Additional Permissive Exports AVS-Air…"
click select "Select AES-Direct EEI Carrier File EEI EEI Exempt"
select select "EXEM"
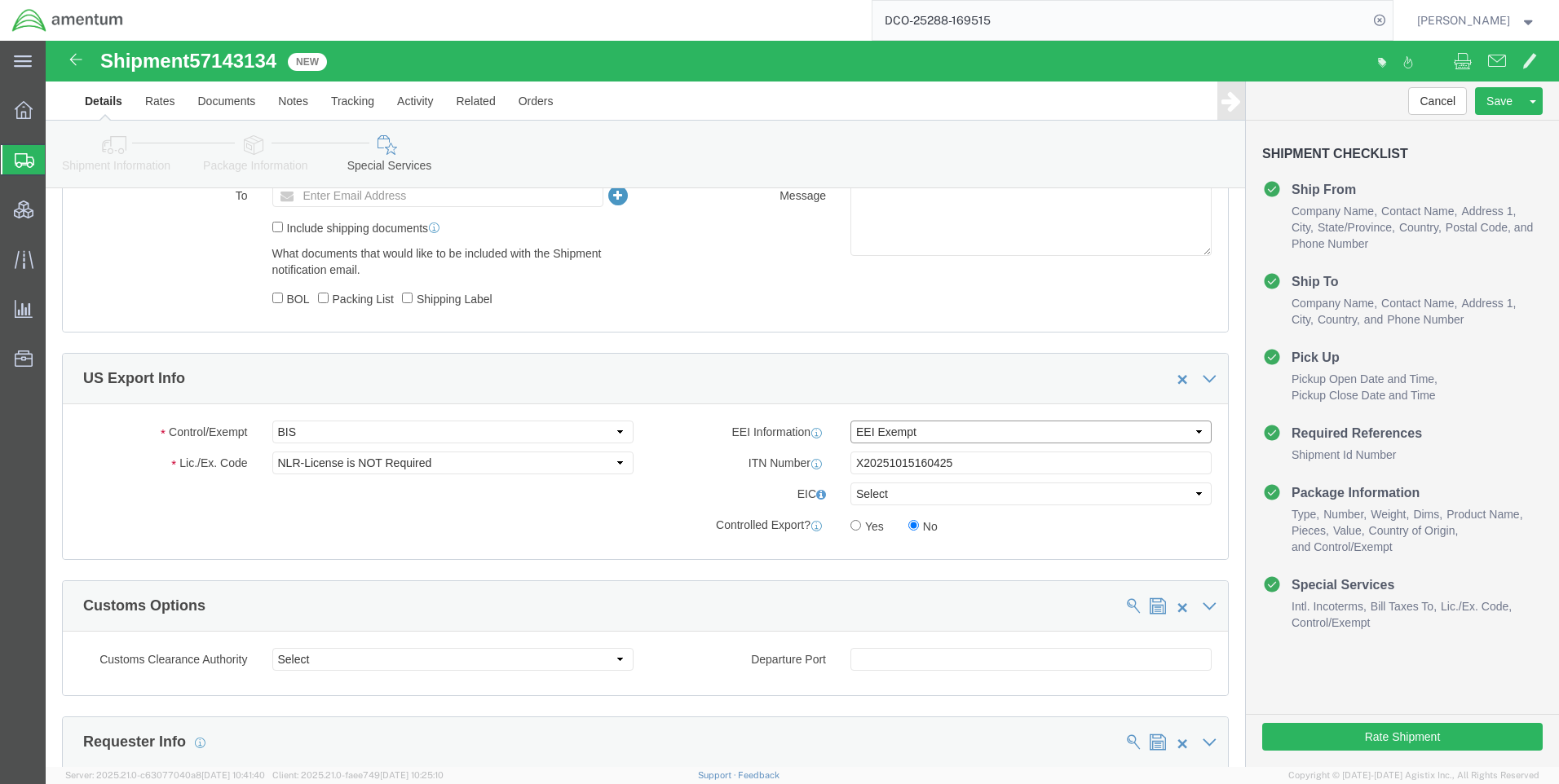
click select "Select AES-Direct EEI Carrier File EEI EEI Exempt"
click button "Rate Shipment"
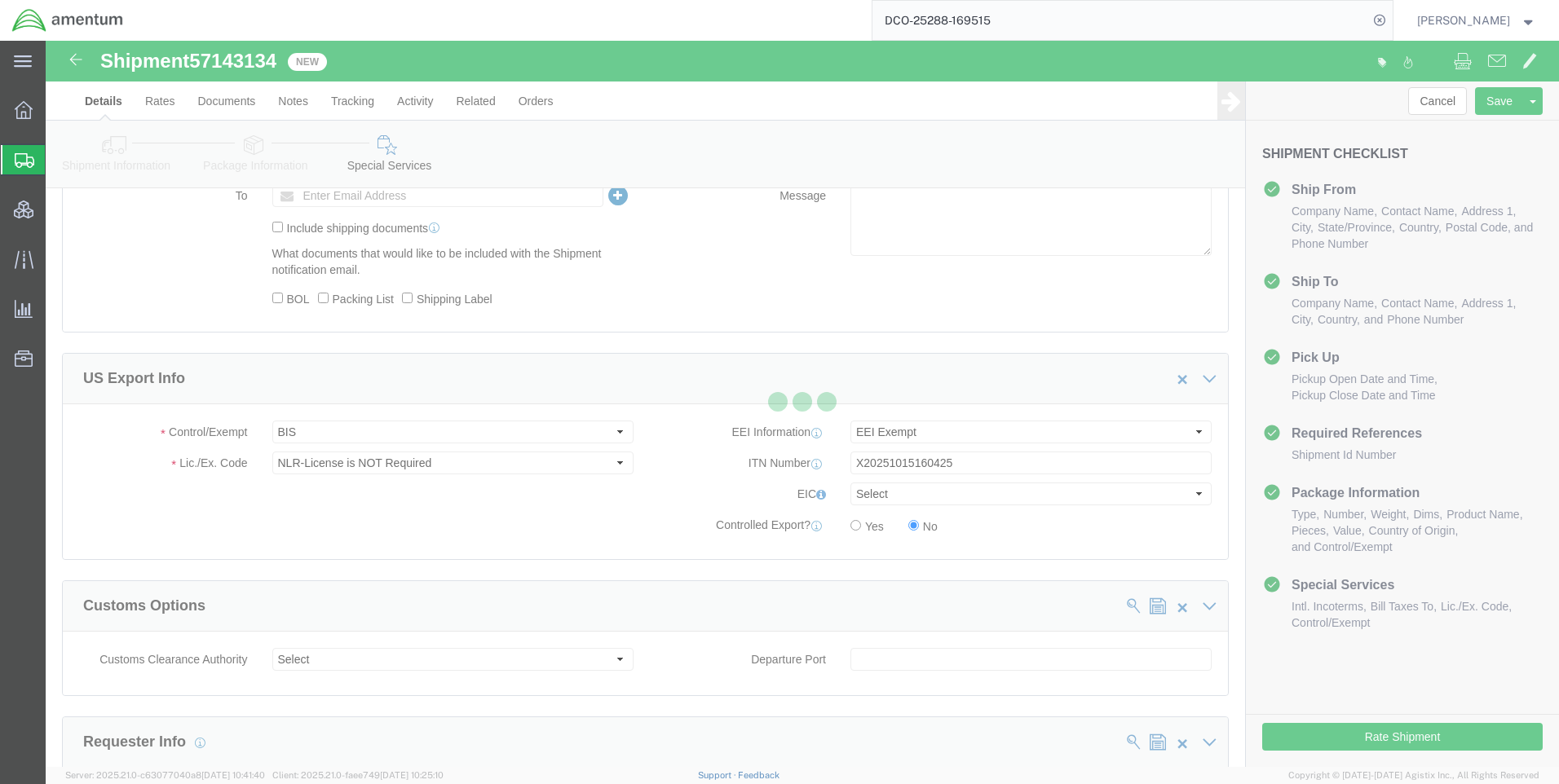
select select
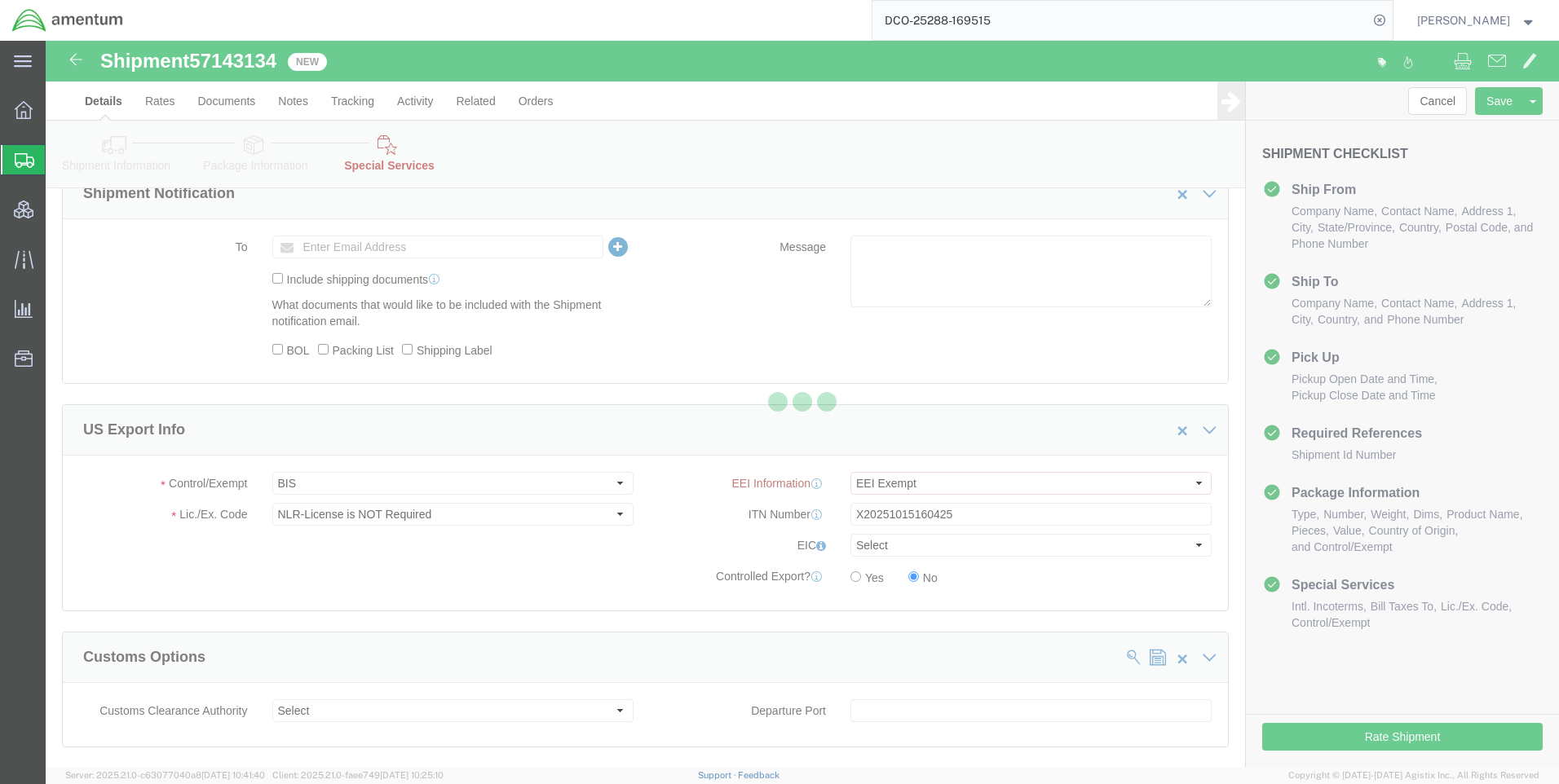
select select "DEPARTMENT"
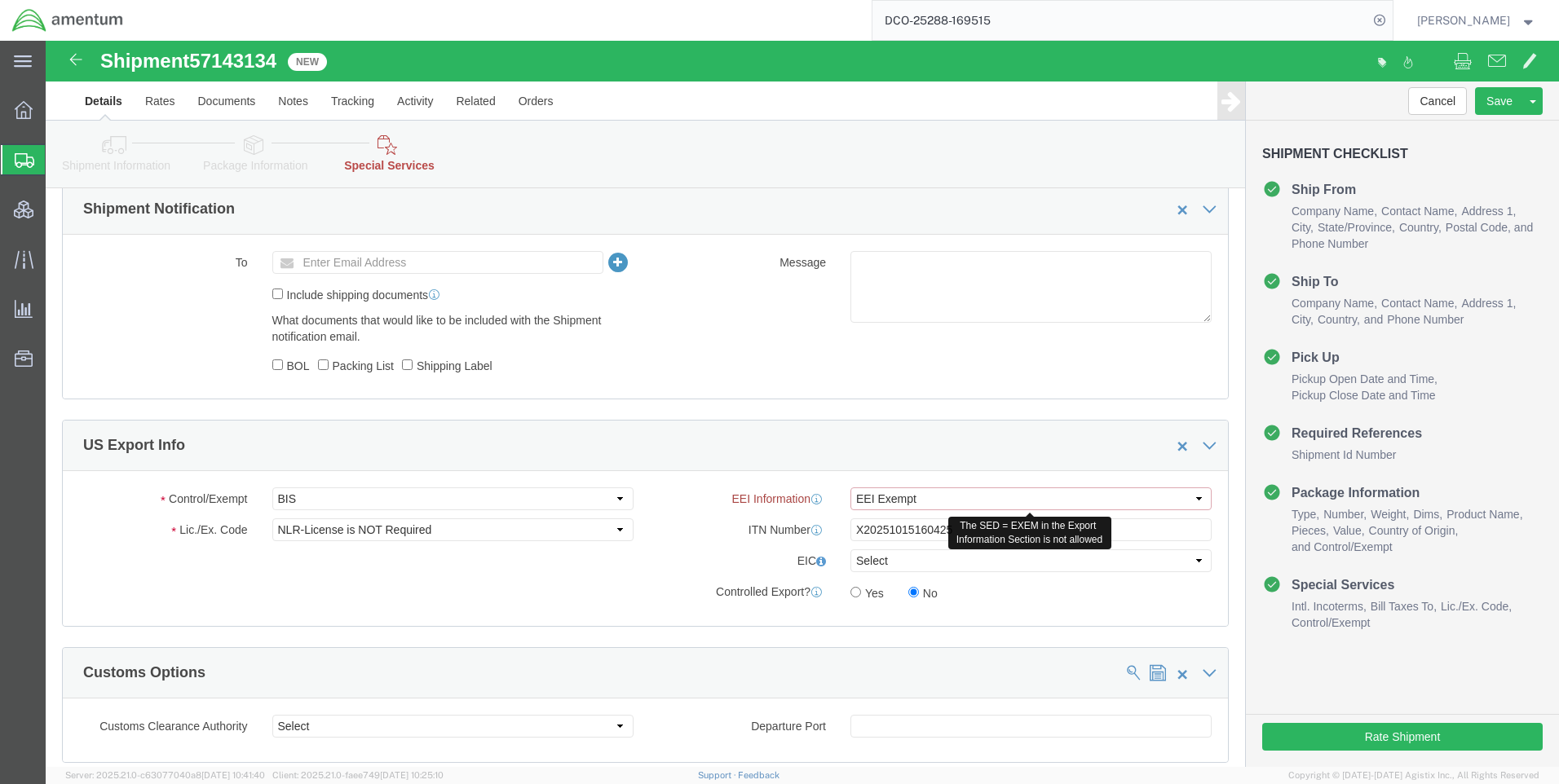
click select "Select AES-Direct EEI Carrier File EEI EEI Exempt"
select select "AESD"
click select "Select AES-Direct EEI Carrier File EEI EEI Exempt"
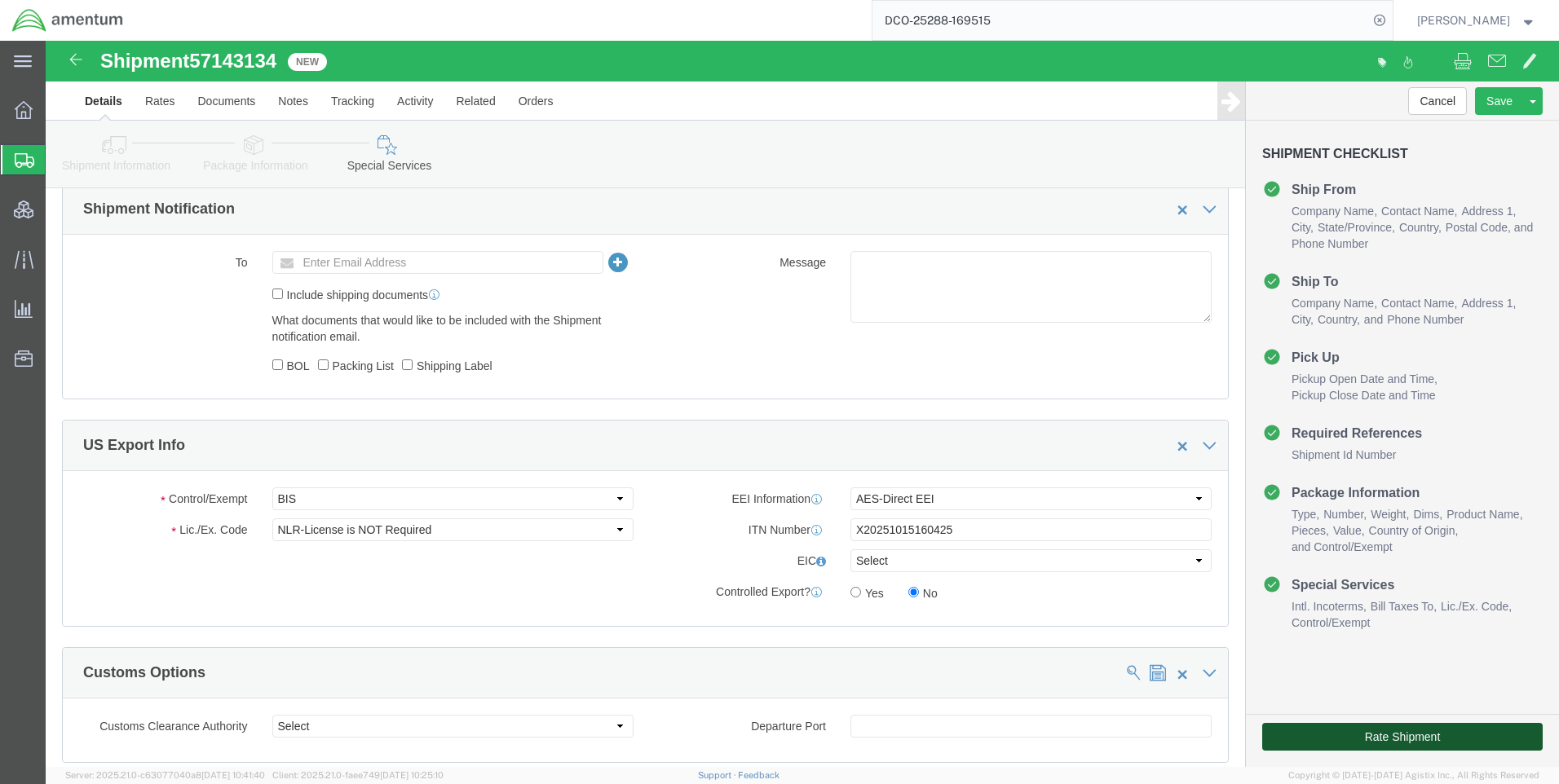
click button "Rate Shipment"
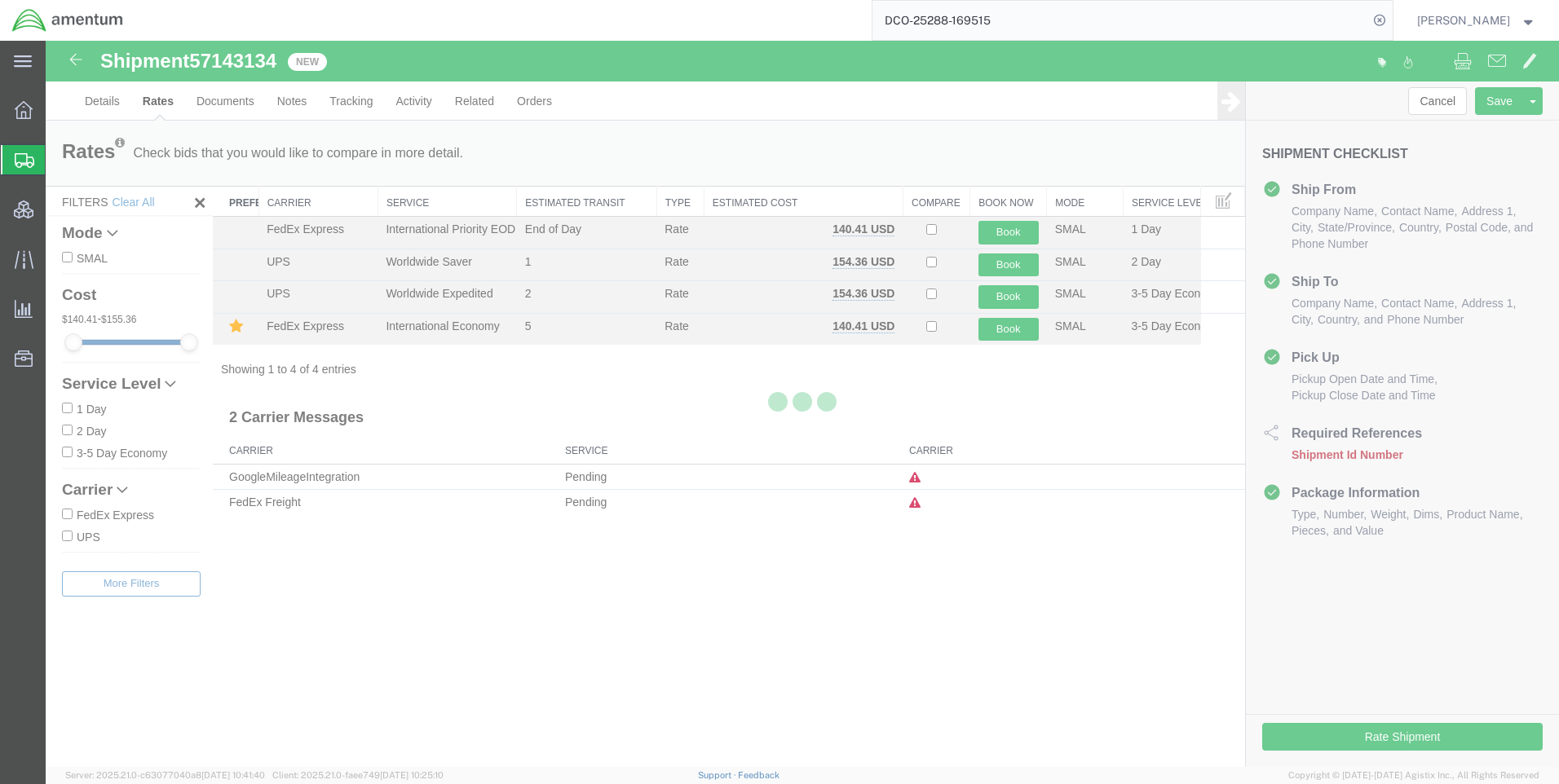
scroll to position [0, 0]
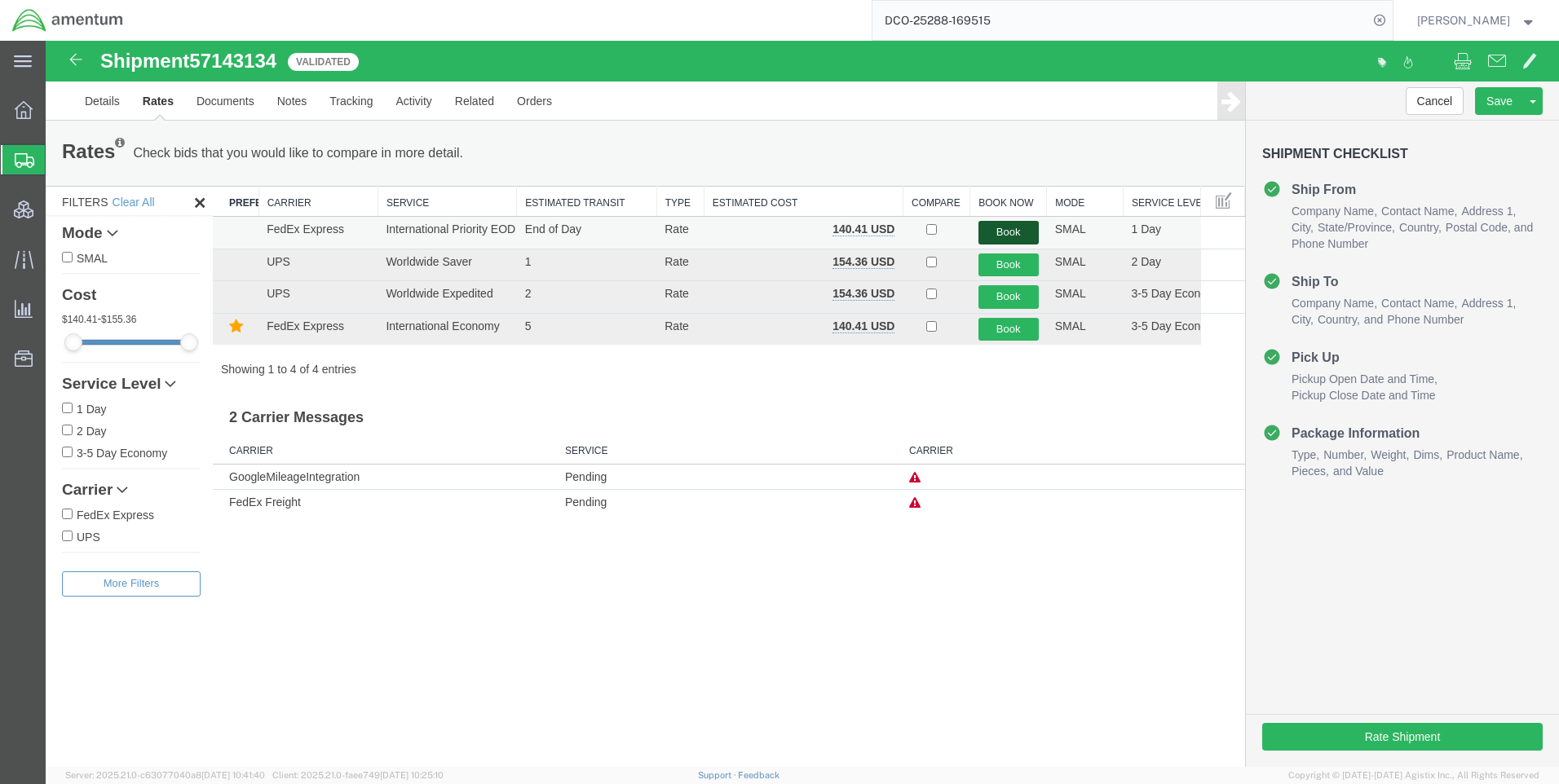
click at [1015, 228] on button "Book" at bounding box center [1008, 233] width 60 height 24
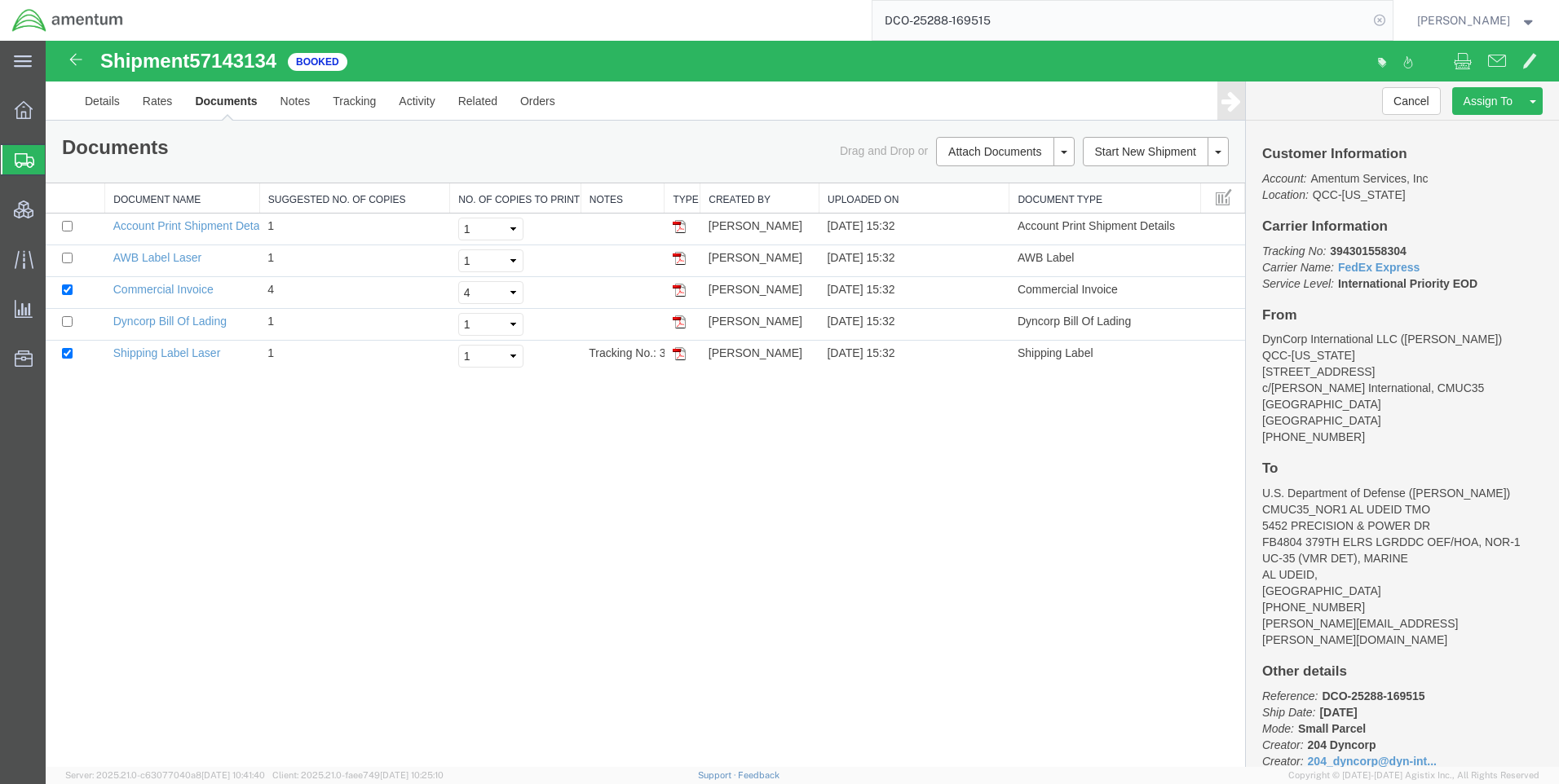
click at [1390, 25] on icon at bounding box center [1380, 21] width 23 height 23
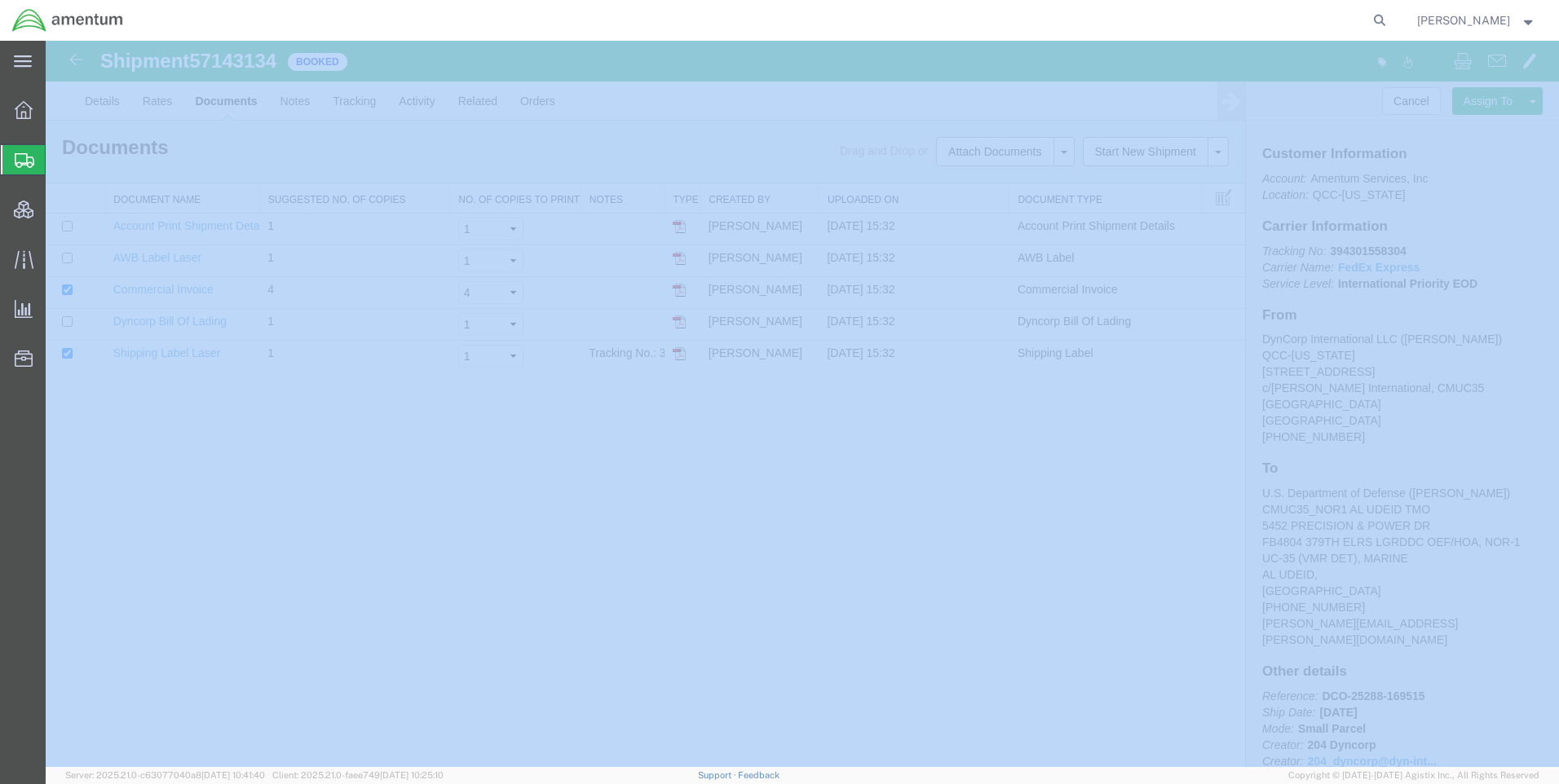
click at [1390, 25] on icon at bounding box center [1380, 21] width 23 height 23
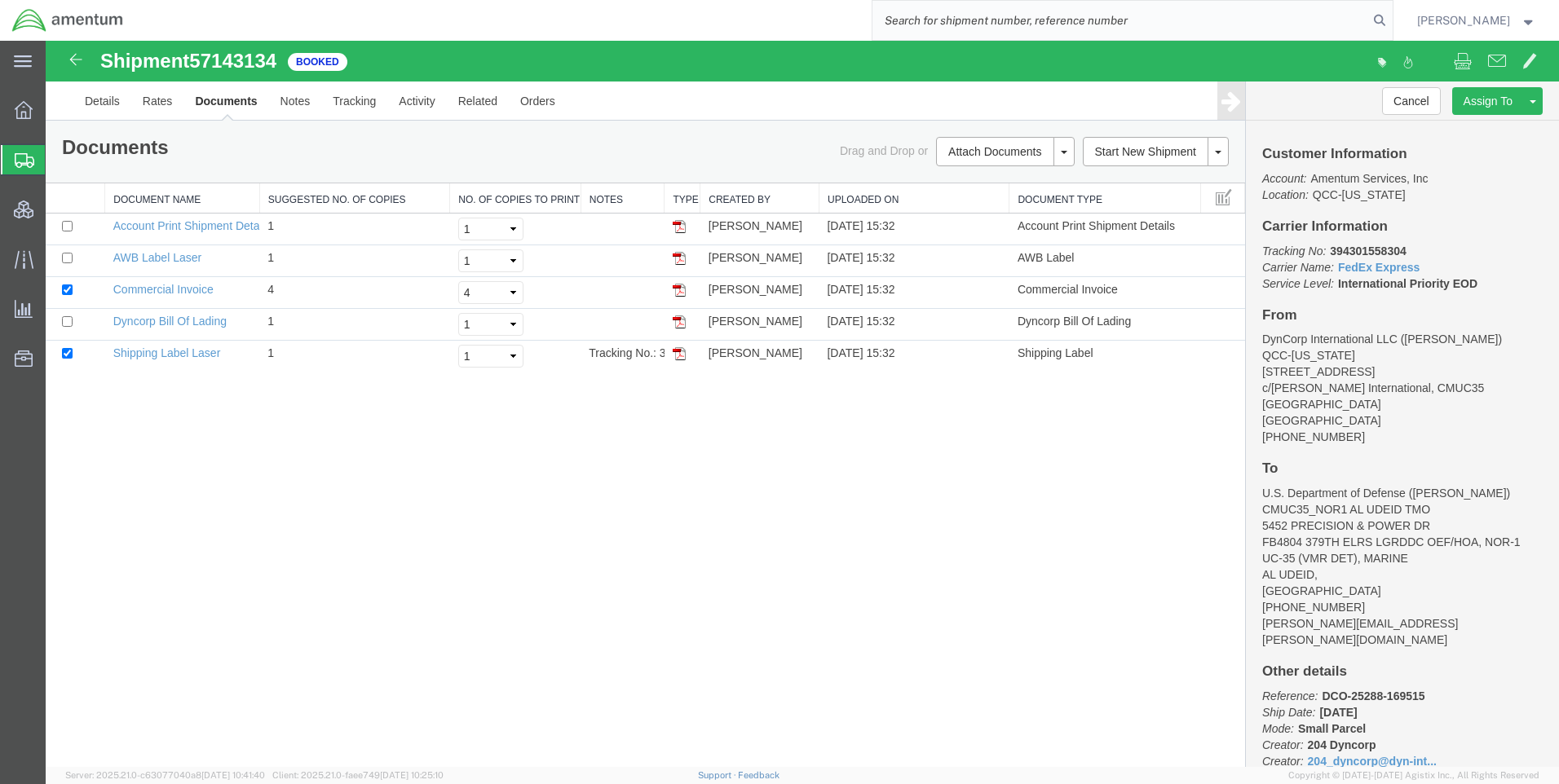
paste input "57139970"
click at [1388, 10] on icon at bounding box center [1380, 21] width 23 height 23
type input "57139970"
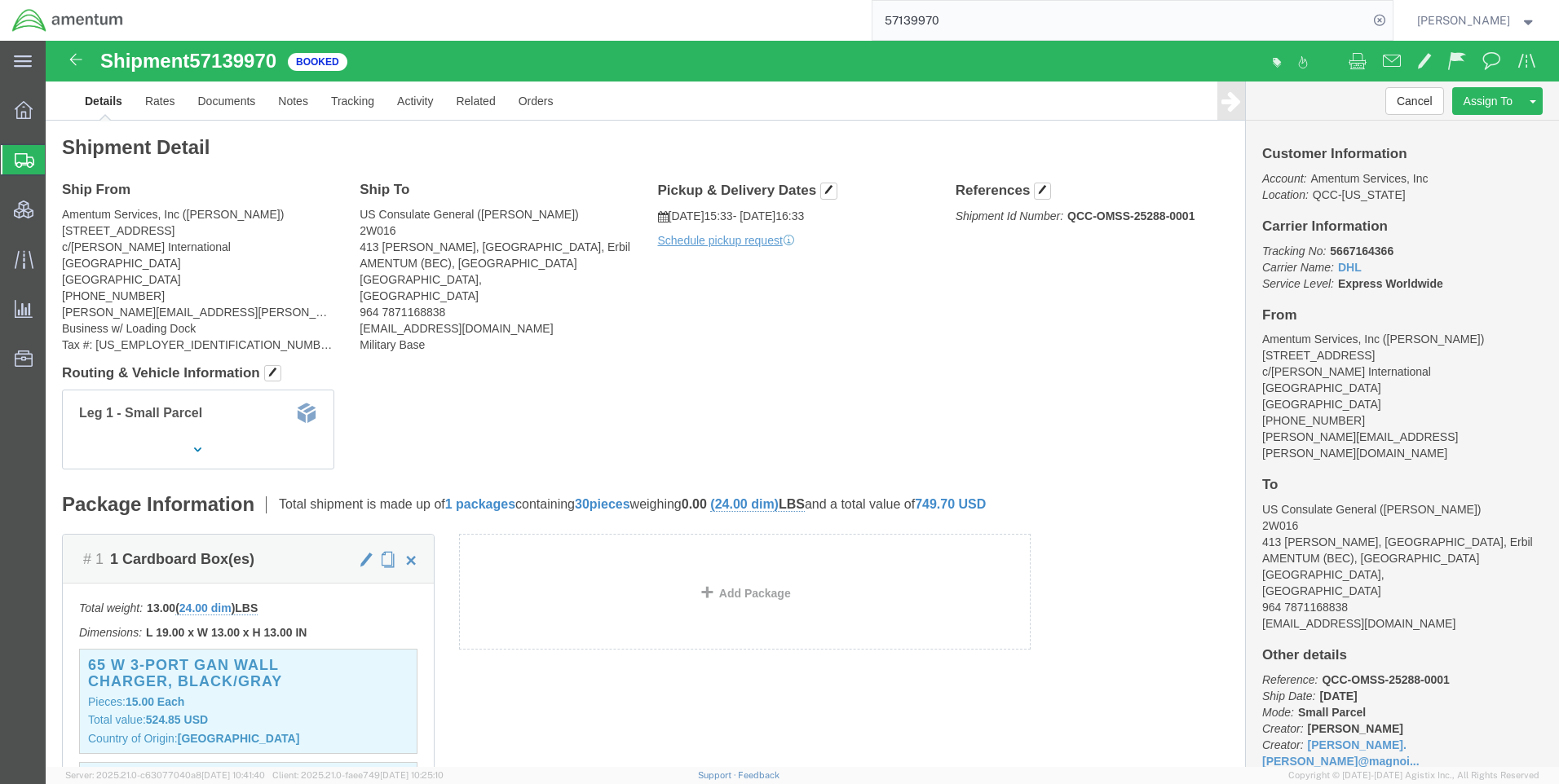
click b "5667164366"
copy b "5667164366"
click link "Rates"
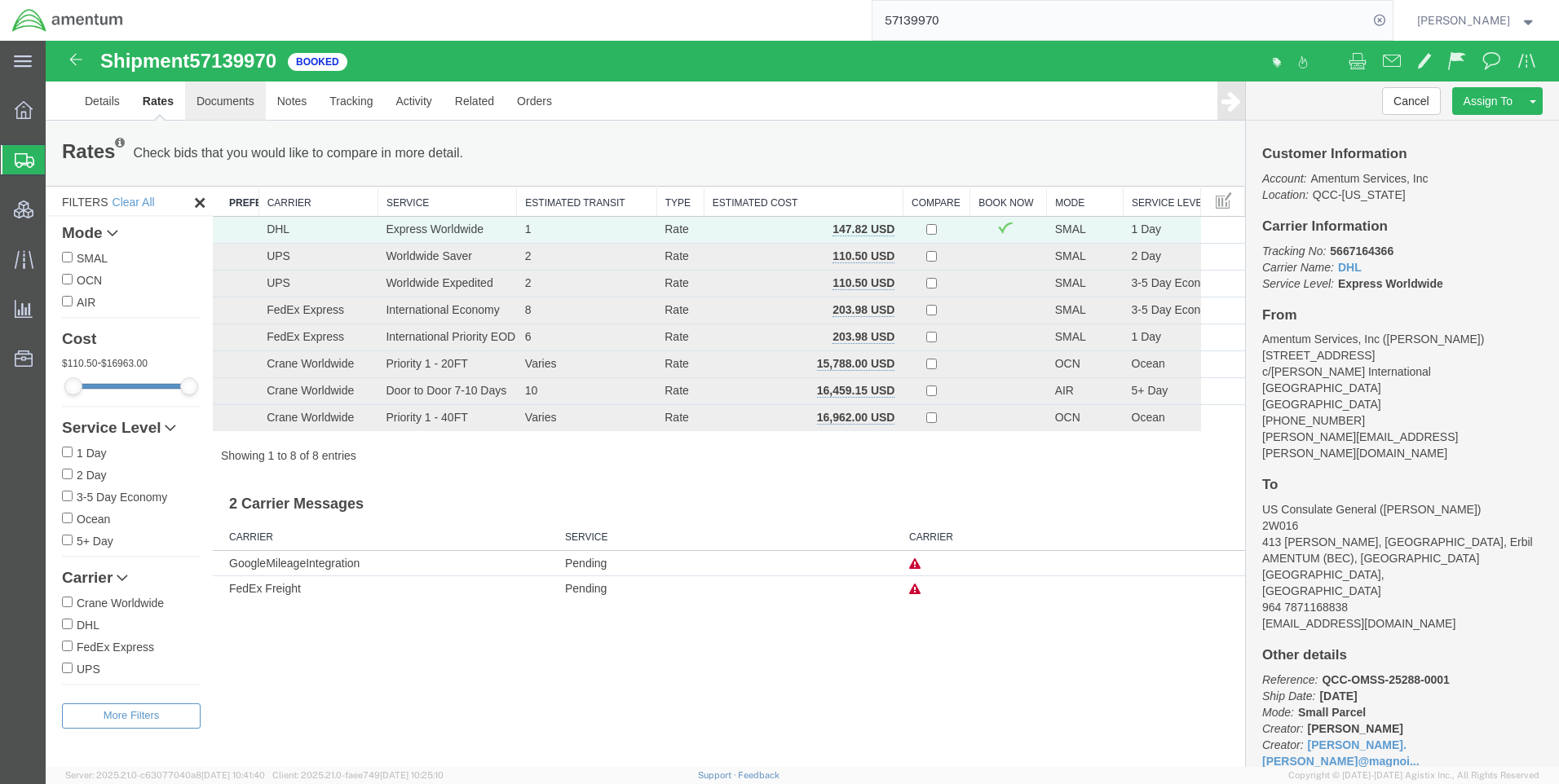
click at [224, 106] on link "Documents" at bounding box center [225, 101] width 81 height 39
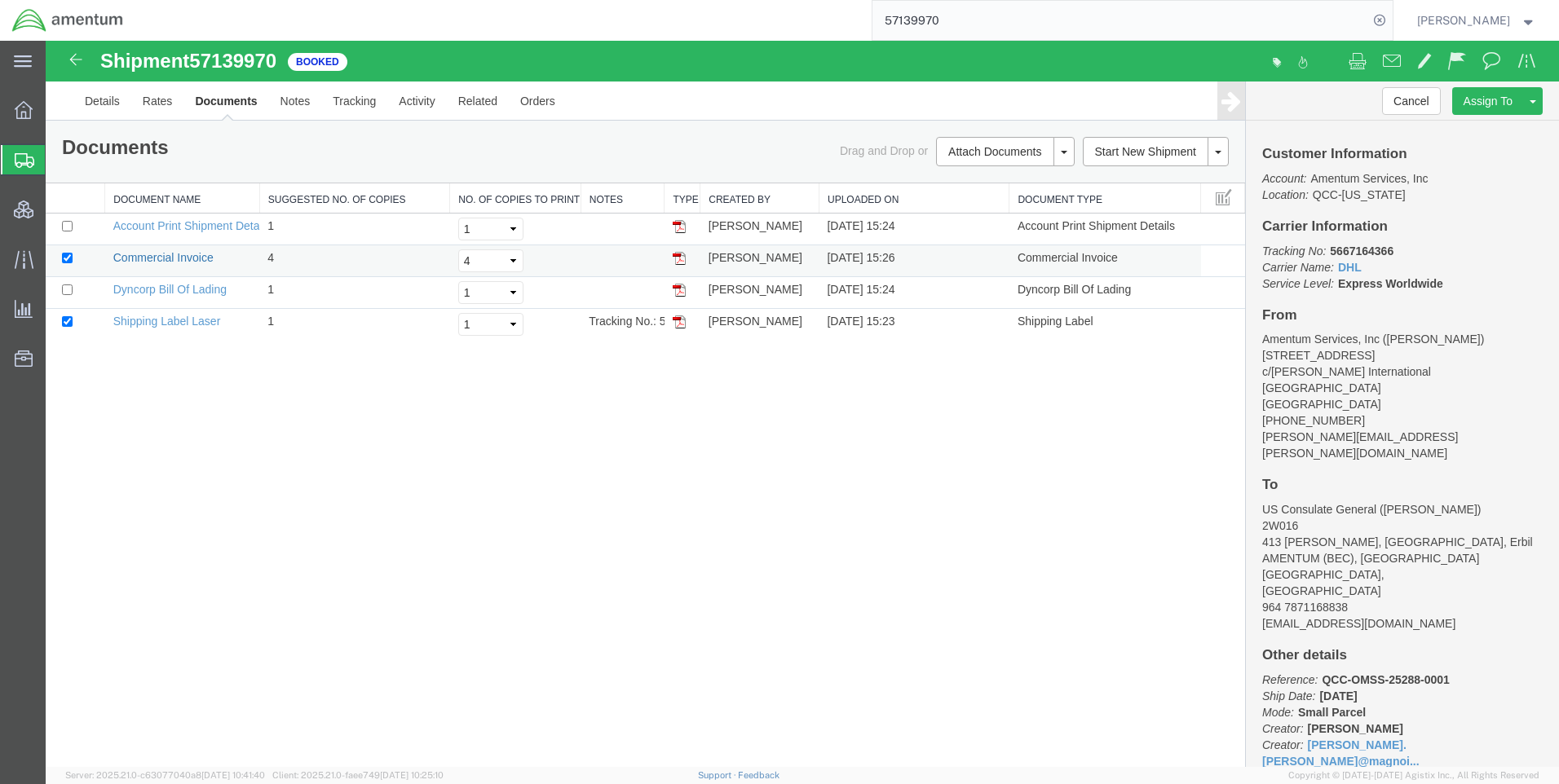
click at [178, 258] on link "Commercial Invoice" at bounding box center [164, 257] width 100 height 13
click at [160, 321] on link "Shipping Label Laser" at bounding box center [167, 321] width 108 height 13
